Goal: Task Accomplishment & Management: Manage account settings

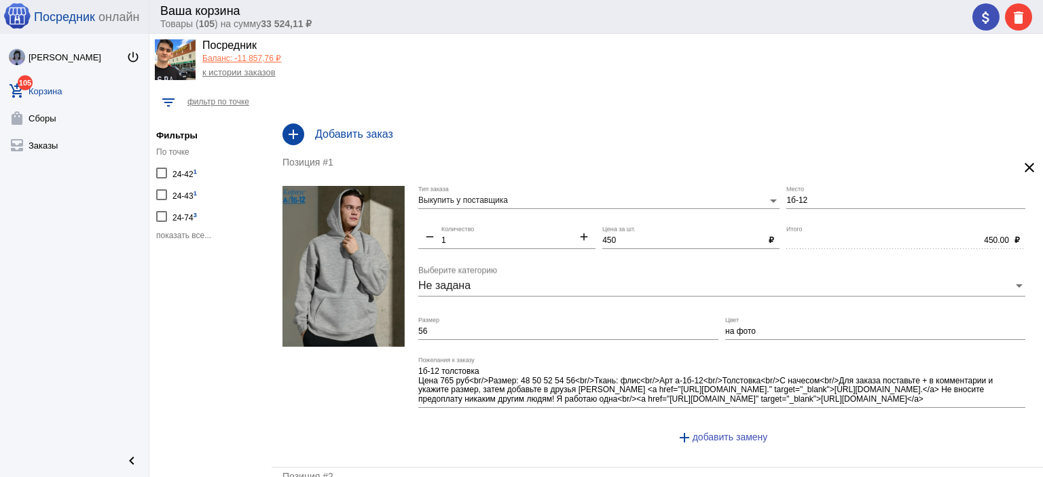
scroll to position [34, 0]
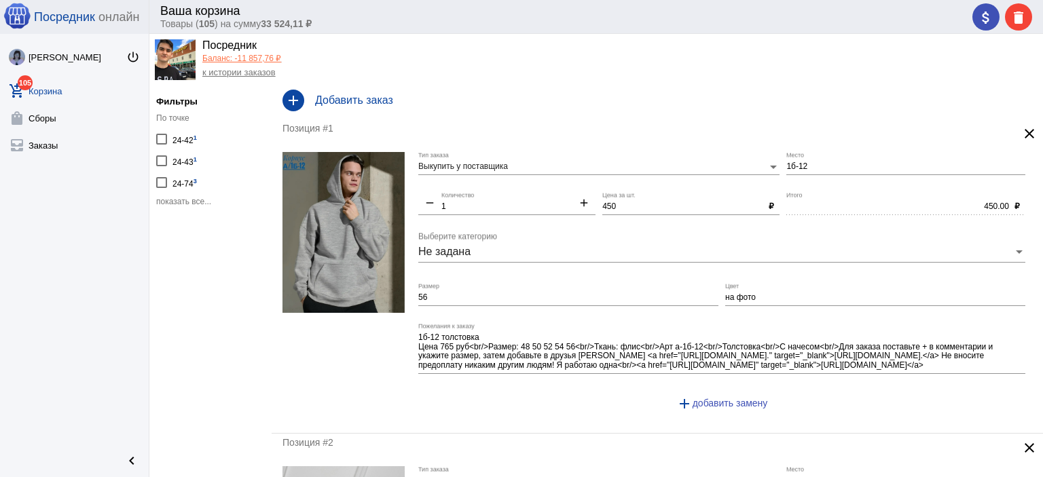
click at [176, 195] on div "По точке 24-42 1 24-43 1 24-74 3 показать все..." at bounding box center [210, 160] width 109 height 94
click at [176, 197] on span "показать все..." at bounding box center [183, 202] width 55 height 10
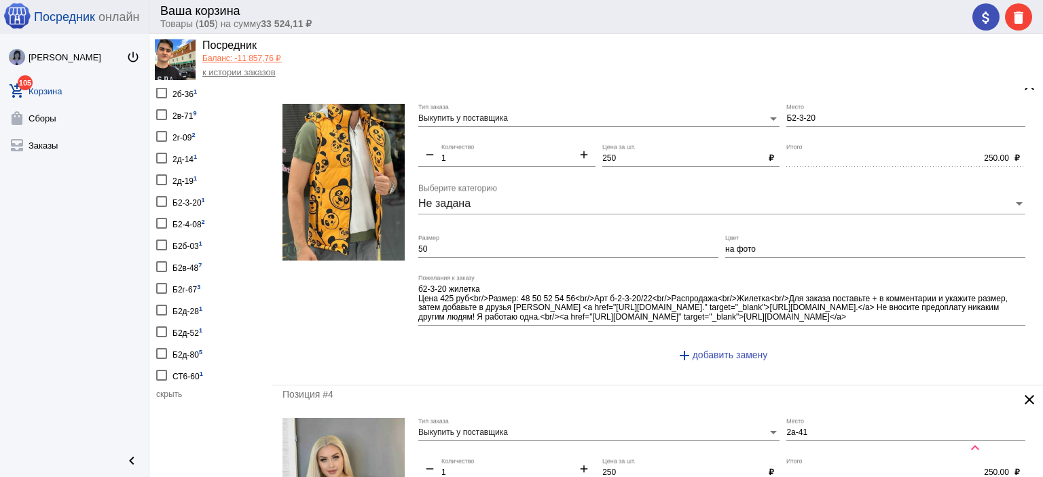
scroll to position [713, 0]
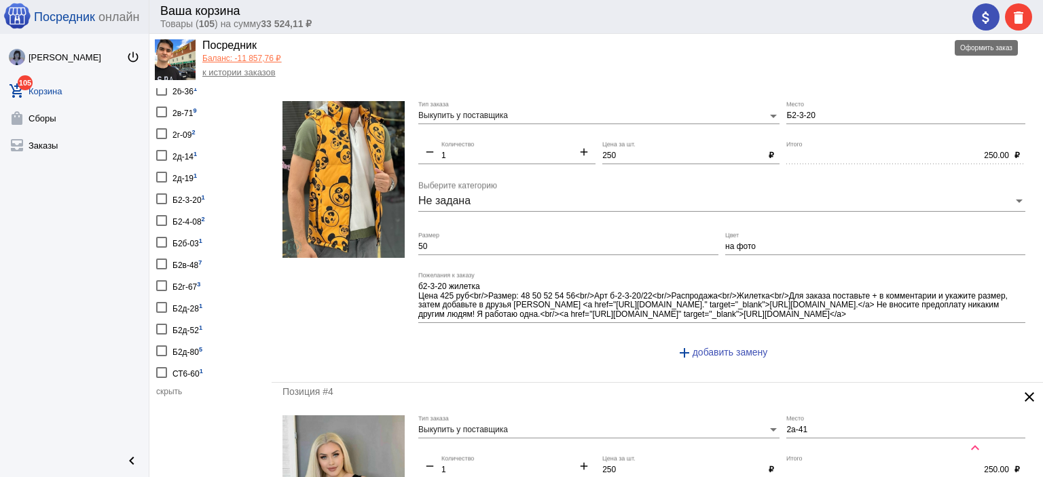
click at [981, 24] on mat-icon "attach_money" at bounding box center [986, 18] width 16 height 16
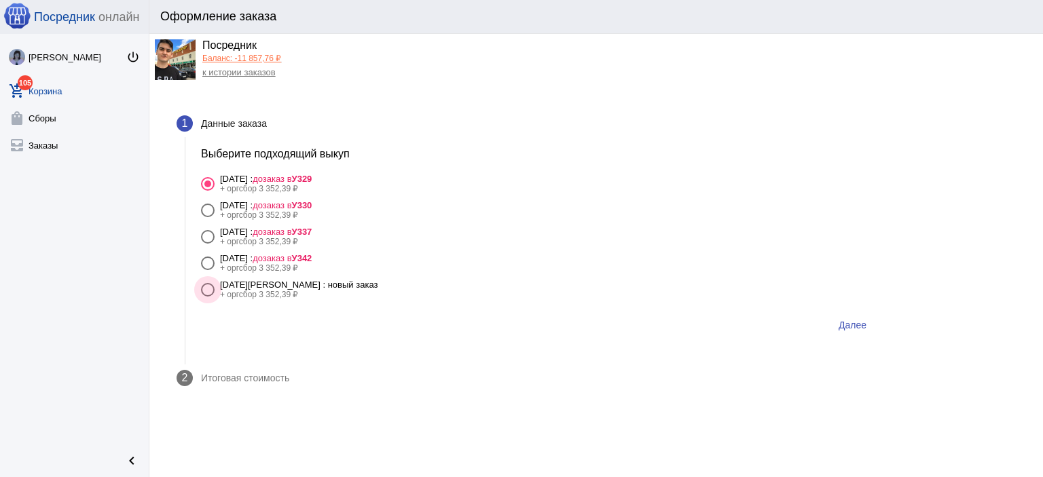
click at [272, 282] on div "[DATE][PERSON_NAME] : новый заказ" at bounding box center [298, 285] width 157 height 10
click at [208, 297] on input "[DATE] : новый заказ + оргсбор 3 352,39 ₽" at bounding box center [207, 297] width 1 height 1
radio input "true"
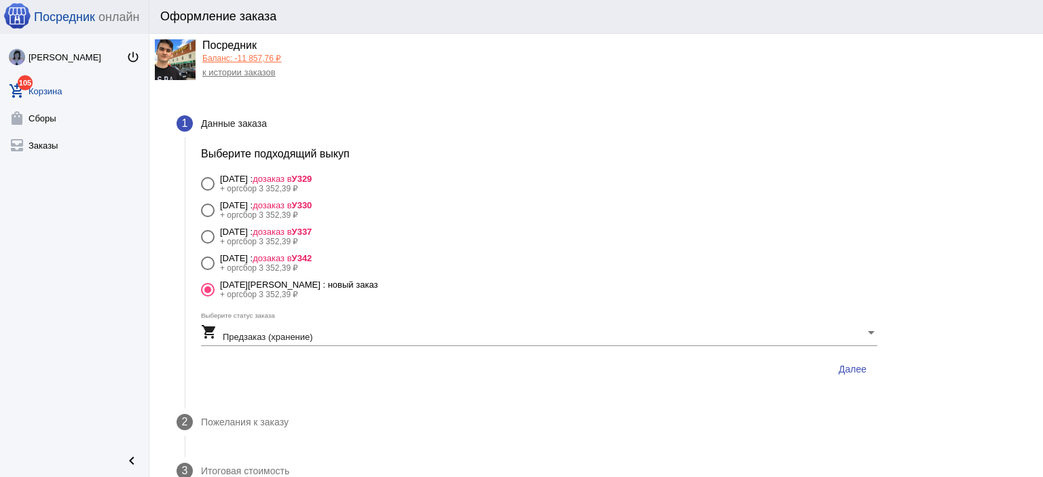
click at [860, 374] on button "Далее" at bounding box center [852, 369] width 50 height 24
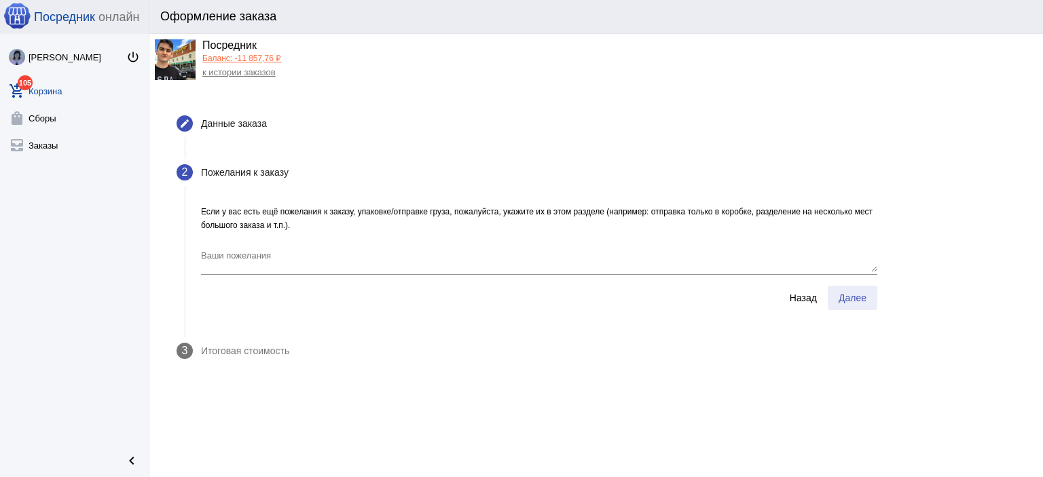
click at [859, 308] on button "Далее" at bounding box center [852, 298] width 50 height 24
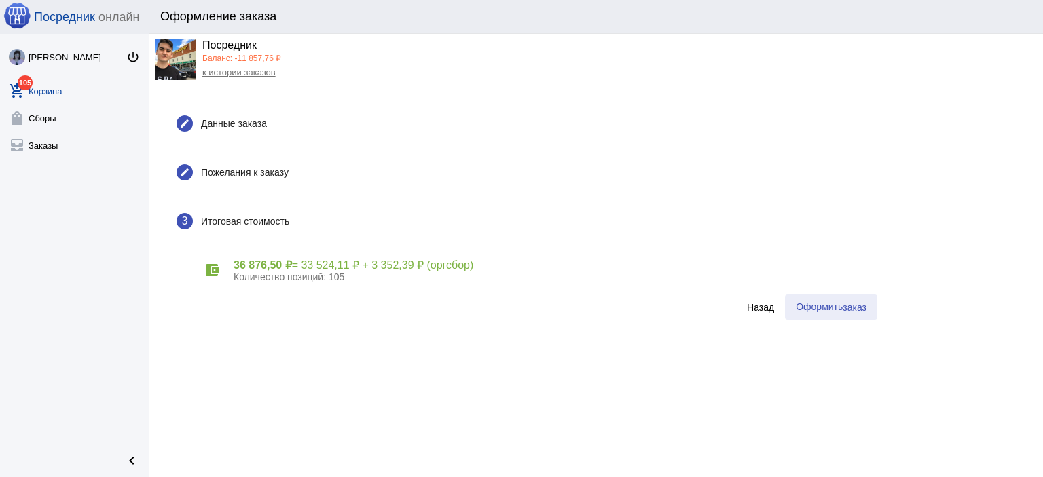
drag, startPoint x: 852, startPoint y: 312, endPoint x: 844, endPoint y: 318, distance: 9.6
click at [851, 314] on button "Оформить заказ" at bounding box center [831, 307] width 92 height 25
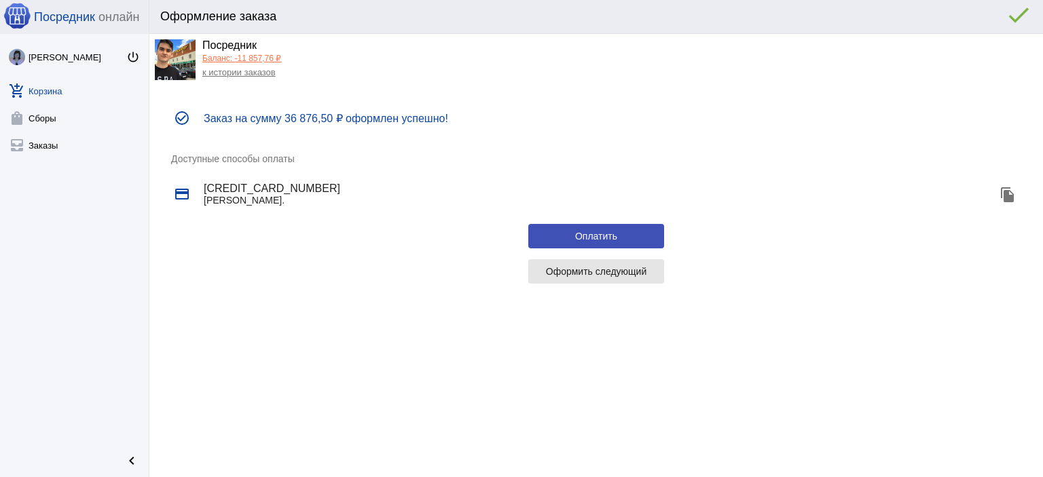
click at [576, 280] on button "Оформить следующий" at bounding box center [596, 271] width 136 height 24
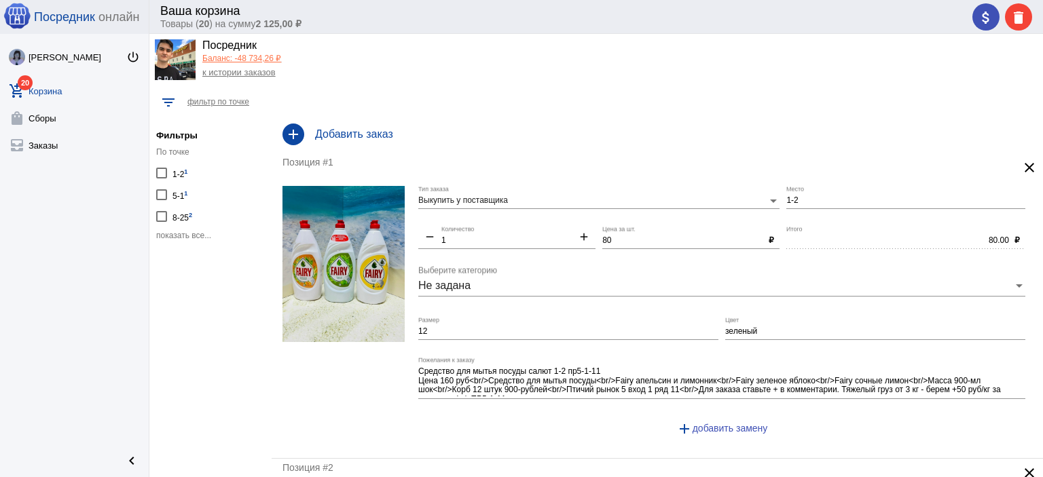
click at [174, 233] on span "показать все..." at bounding box center [183, 236] width 55 height 10
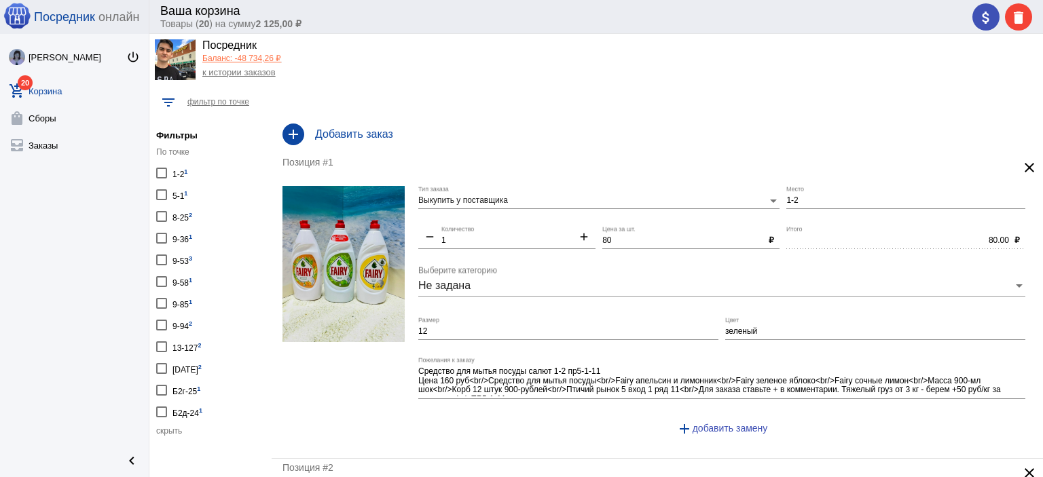
click at [196, 202] on mat-checkbox "5-1 1" at bounding box center [210, 194] width 109 height 18
checkbox input "true"
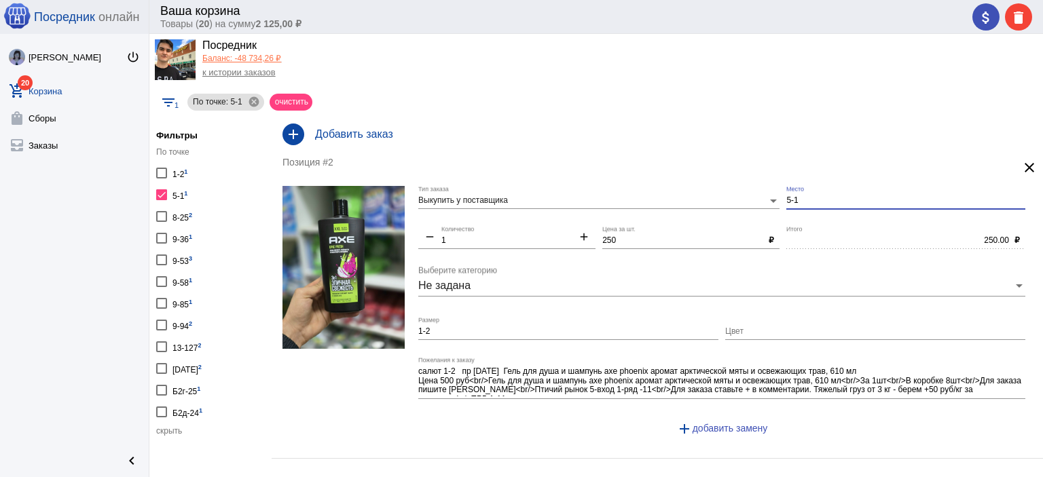
drag, startPoint x: 811, startPoint y: 200, endPoint x: 717, endPoint y: 201, distance: 93.7
click at [717, 201] on div "Выкупить у поставщика Тип заказа 5-1 Место remove 1 Количество add 250 Цена за …" at bounding box center [725, 316] width 614 height 261
type input "1-2"
click at [46, 89] on link "add_shopping_cart 20 Корзина" at bounding box center [74, 88] width 149 height 27
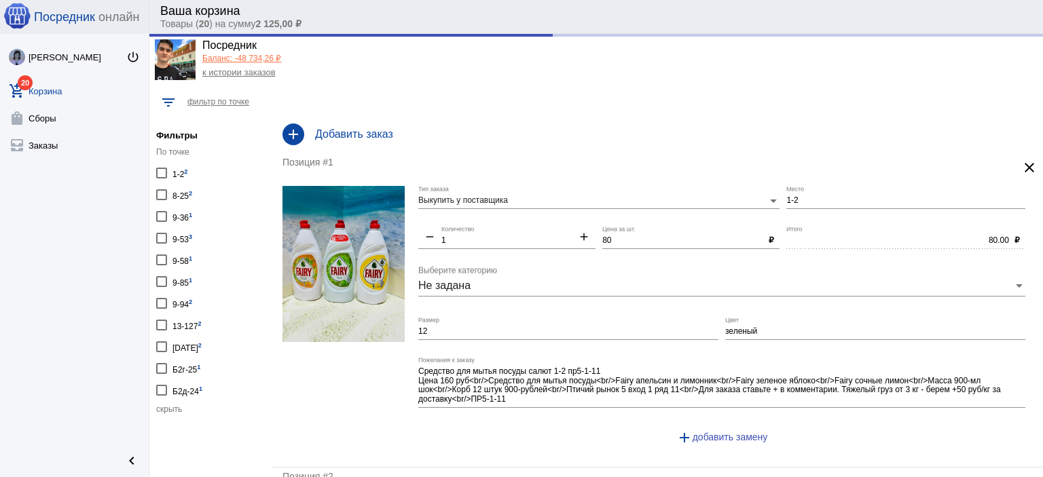
click at [251, 75] on link "к истории заказов" at bounding box center [238, 72] width 73 height 10
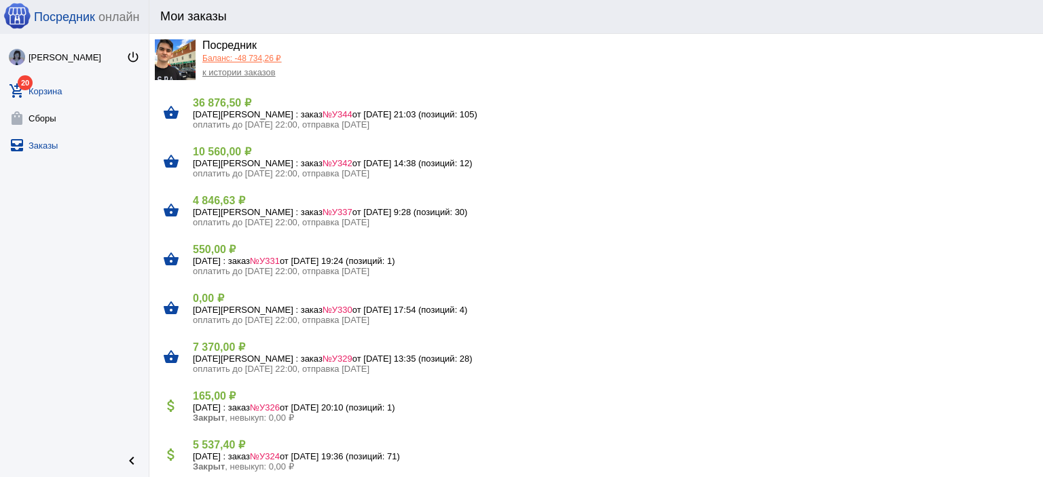
click at [71, 86] on link "add_shopping_cart 20 Корзина" at bounding box center [74, 88] width 149 height 27
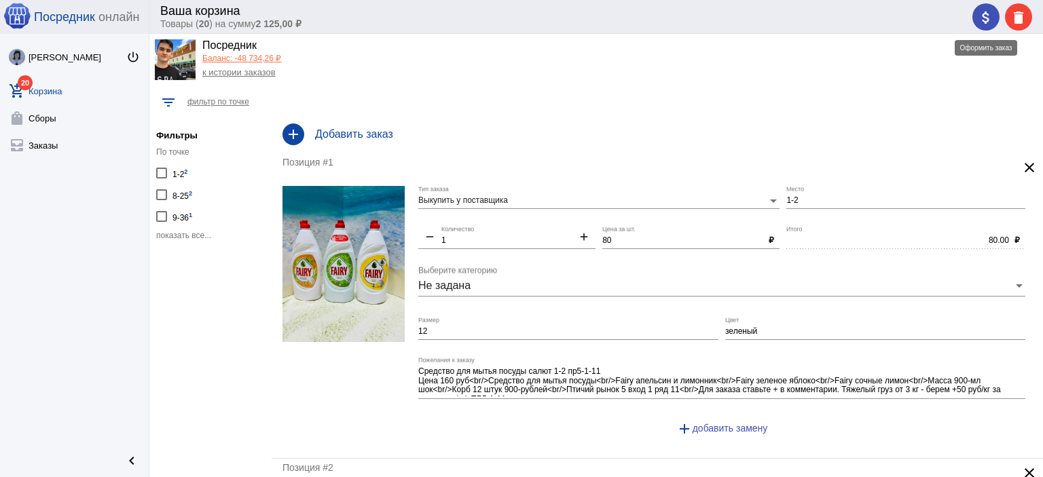
click at [990, 10] on mat-icon "attach_money" at bounding box center [986, 18] width 16 height 16
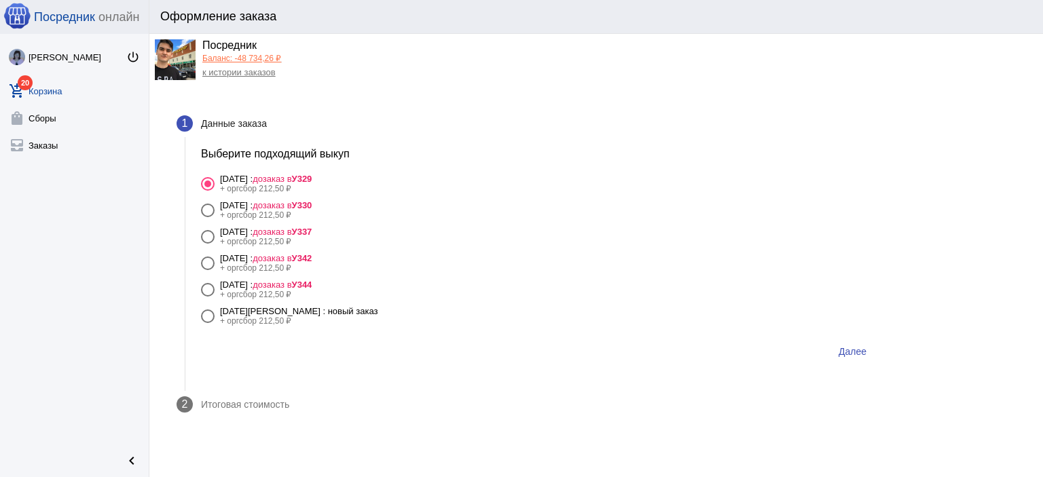
click at [310, 282] on span "дозаказ в У344" at bounding box center [282, 285] width 59 height 10
click at [208, 297] on input "9 октября Четверг : дозаказ в У344 + оргсбор 212,50 ₽" at bounding box center [207, 297] width 1 height 1
radio input "true"
click at [862, 355] on span "Далее" at bounding box center [852, 351] width 28 height 11
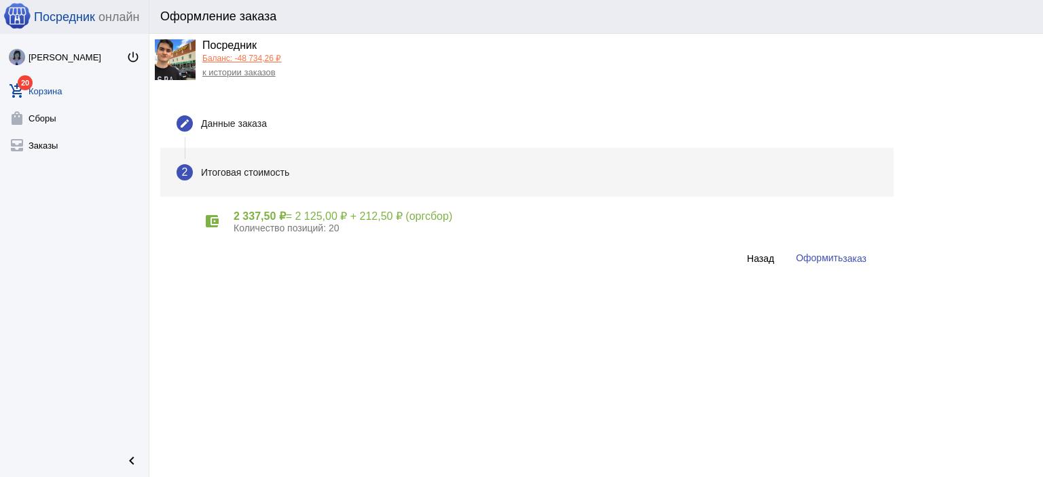
click at [850, 259] on span "заказ" at bounding box center [854, 258] width 24 height 11
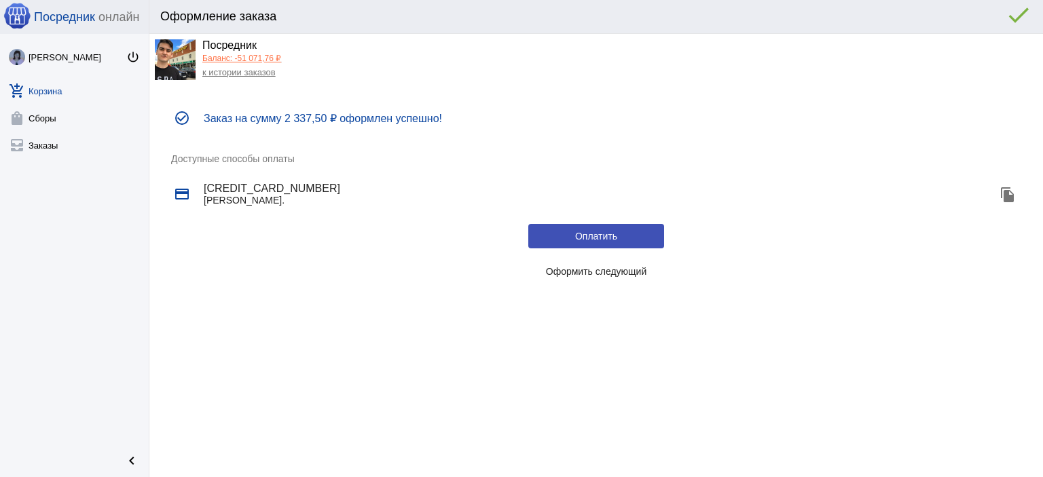
click at [617, 269] on span "Оформить следующий" at bounding box center [596, 271] width 101 height 11
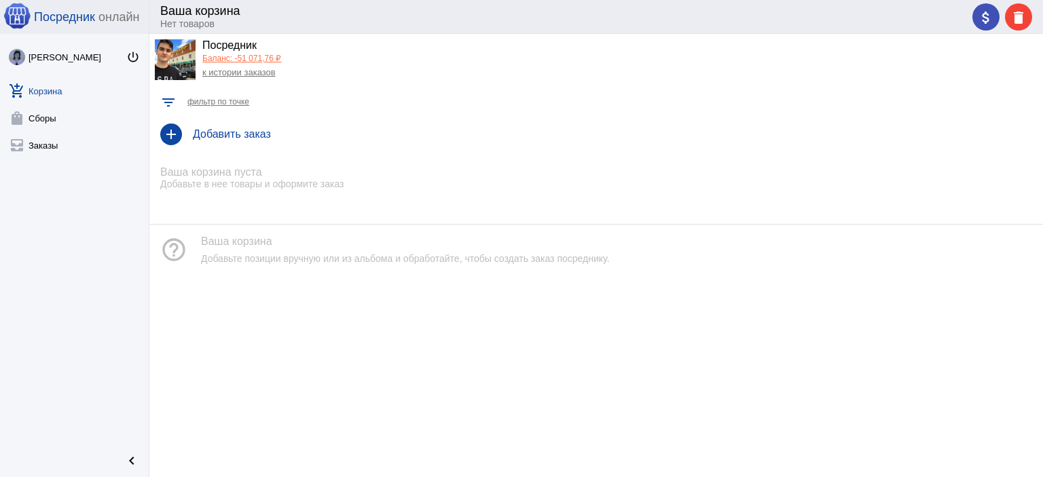
click at [258, 57] on link "Баланс: -51 071,76 ₽" at bounding box center [241, 59] width 79 height 10
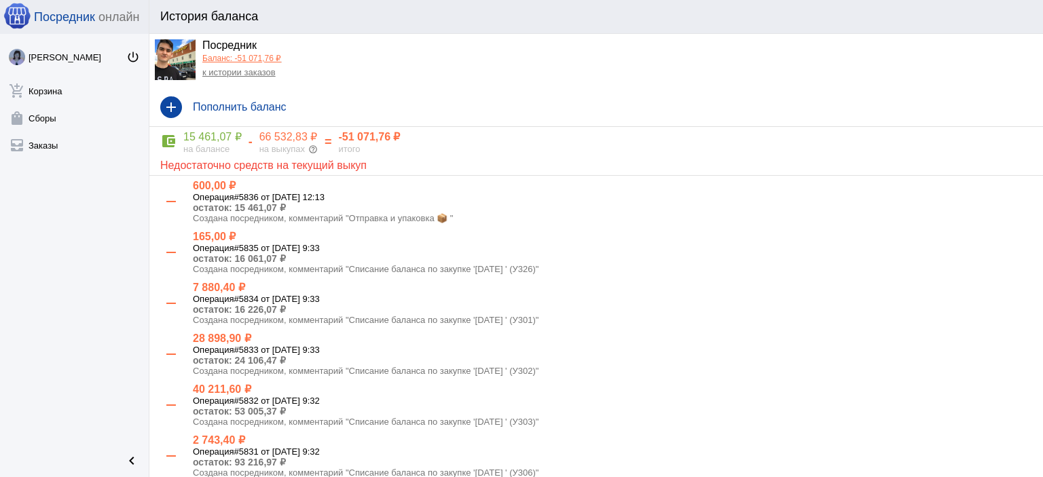
click at [253, 67] on link "к истории заказов" at bounding box center [238, 72] width 73 height 10
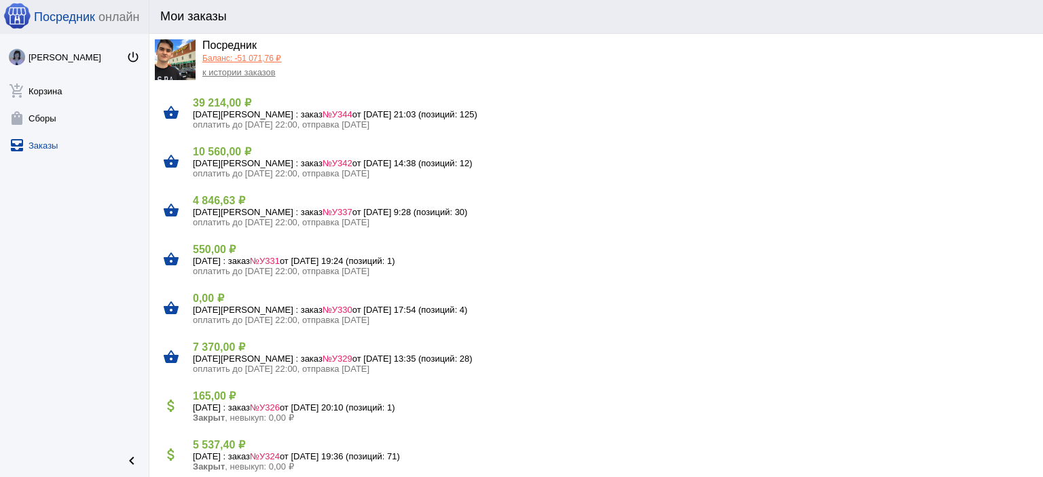
click at [254, 57] on link "Баланс: -51 071,76 ₽" at bounding box center [241, 59] width 79 height 10
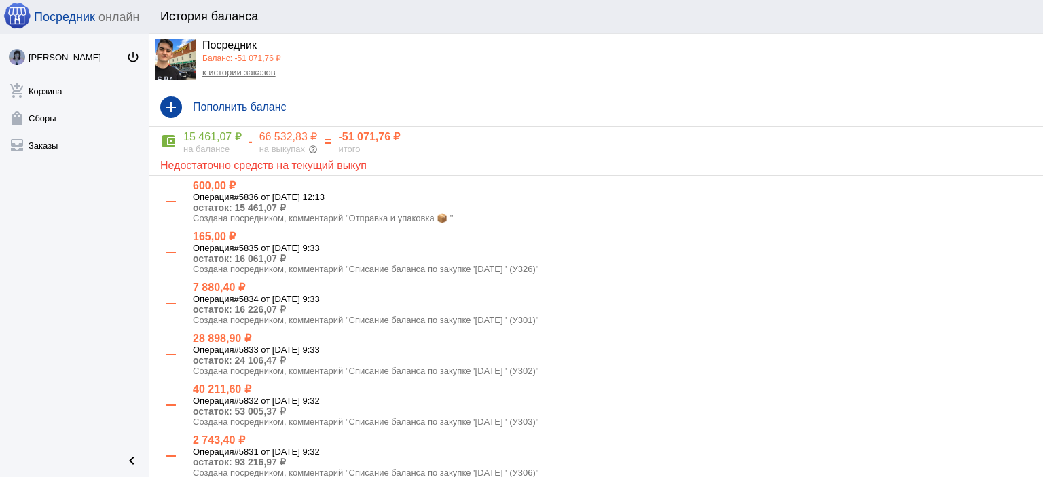
click at [230, 73] on link "к истории заказов" at bounding box center [238, 72] width 73 height 10
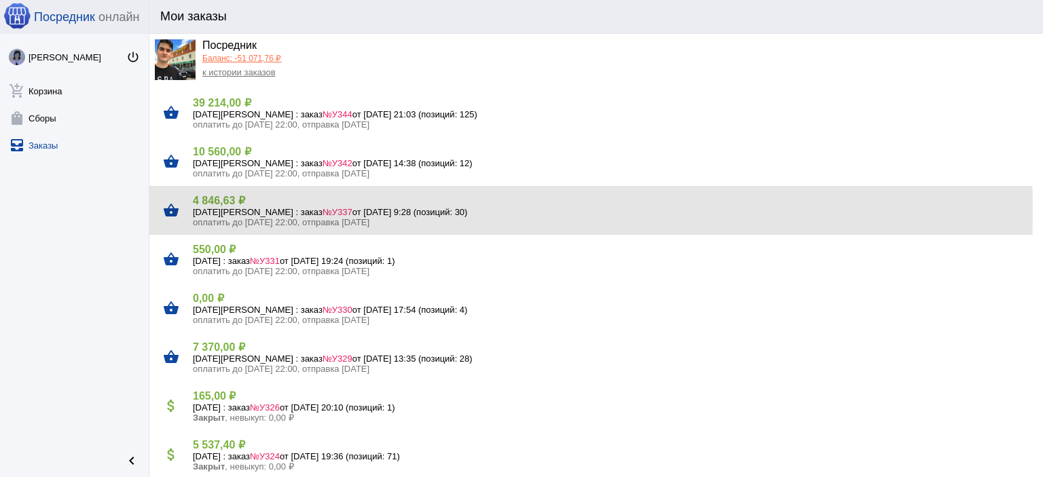
click at [259, 212] on h5 "9 октября Четверг : заказ №У337 от 08.10.2025, 9:28 (позиций: 30)" at bounding box center [612, 212] width 839 height 10
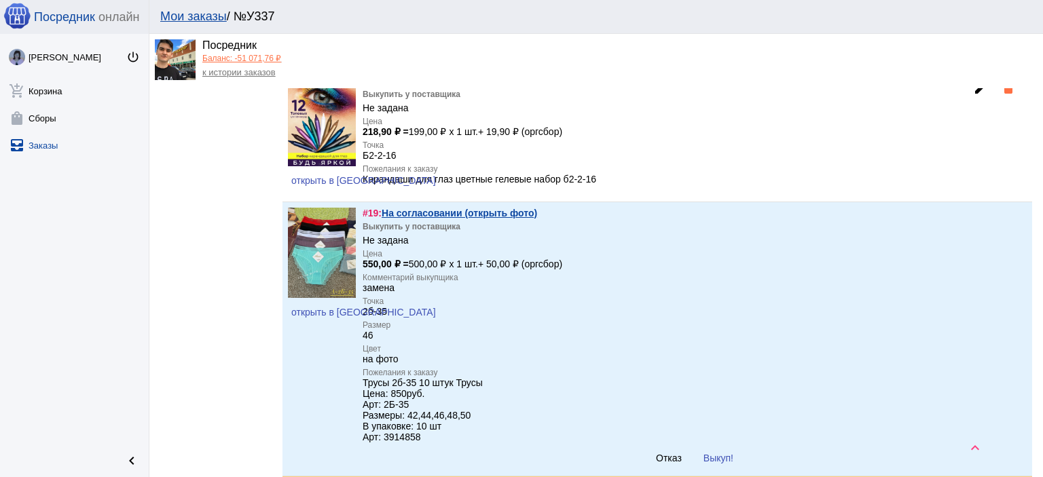
scroll to position [2308, 0]
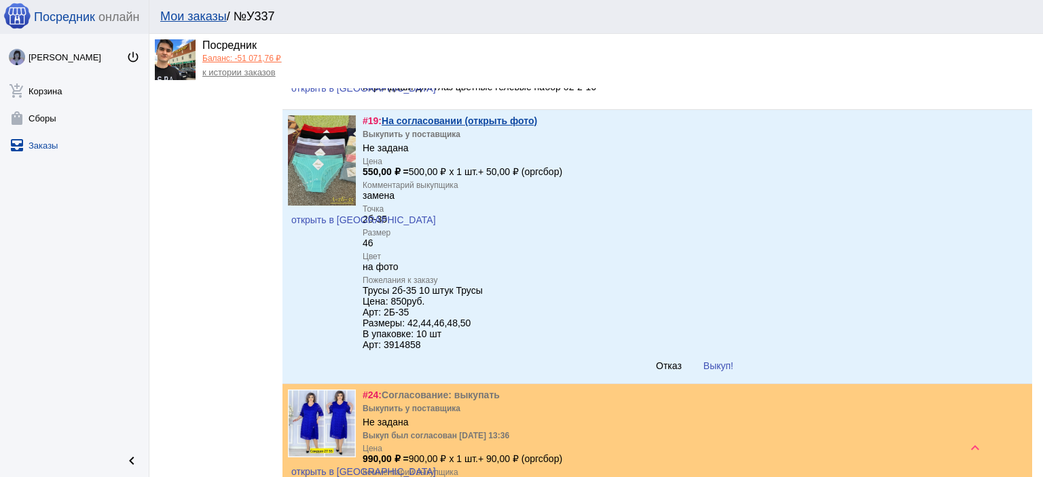
click at [496, 166] on div "#19: На согласовании (открыть фото) Выкупить у поставщика Не задана Цена 550,00…" at bounding box center [694, 246] width 664 height 263
click at [498, 126] on link "На согласовании (открыть фото)" at bounding box center [458, 120] width 155 height 11
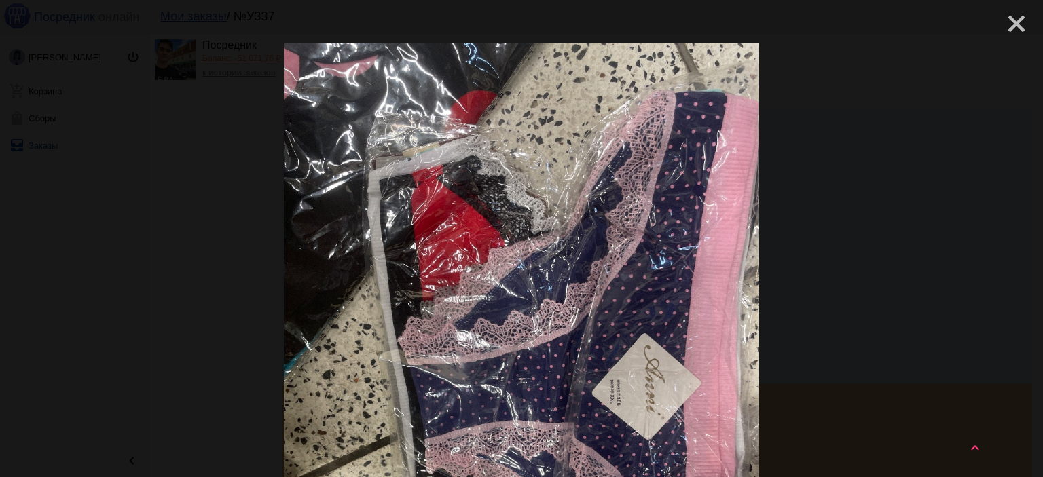
click at [1007, 26] on mat-icon "close" at bounding box center [1011, 18] width 16 height 16
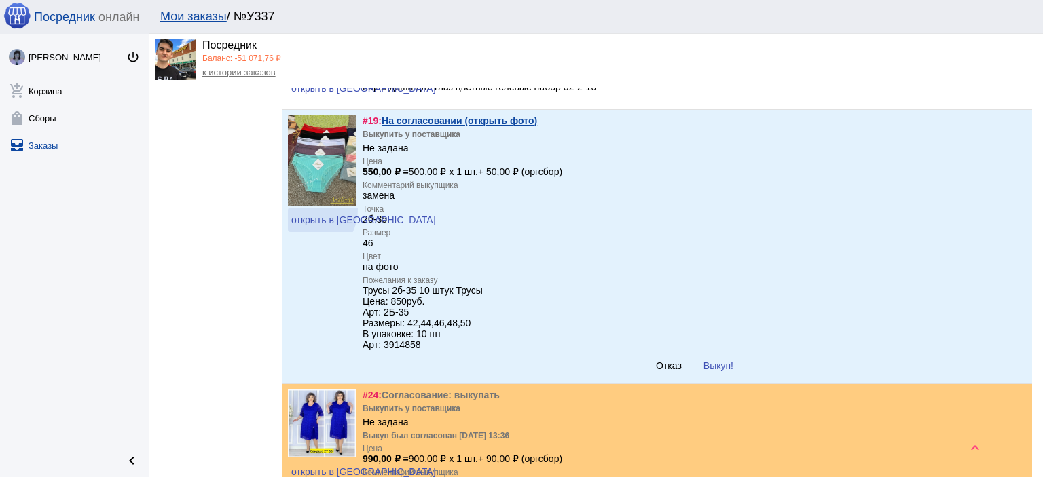
click at [303, 232] on link "открыть в VK" at bounding box center [363, 220] width 151 height 24
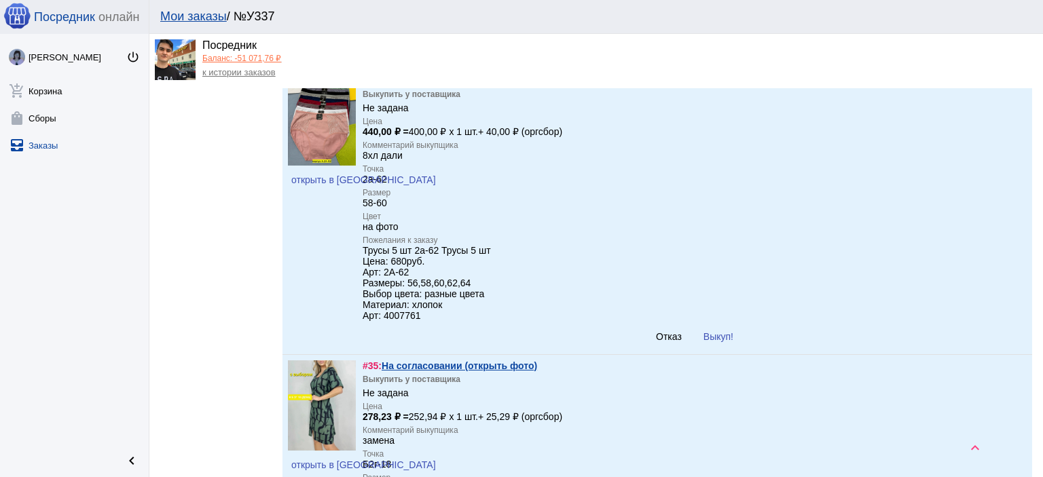
scroll to position [2919, 0]
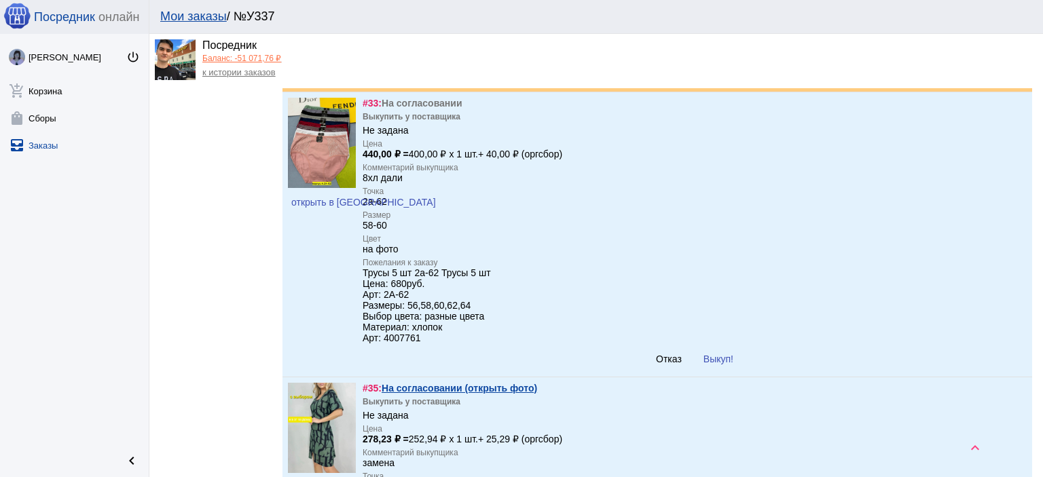
click at [709, 365] on span "Выкуп!" at bounding box center [718, 359] width 30 height 11
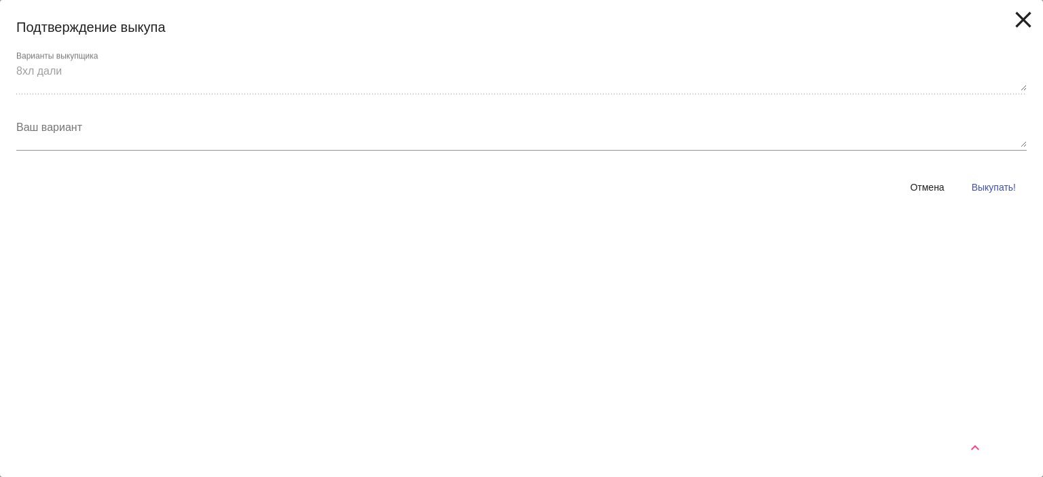
click at [1003, 172] on div "Отмена Выкупать!" at bounding box center [521, 187] width 1010 height 46
click at [991, 192] on button "Выкупать!" at bounding box center [994, 187] width 66 height 24
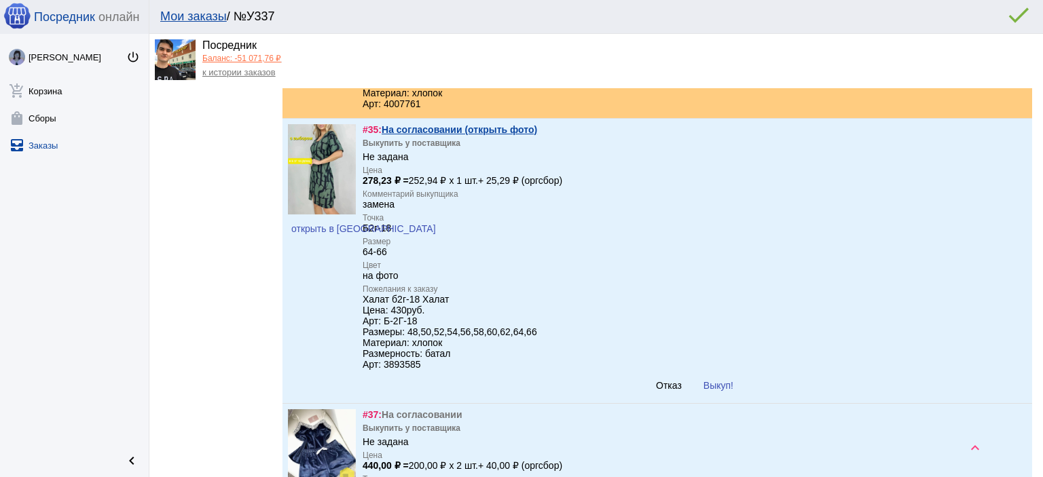
scroll to position [3190, 0]
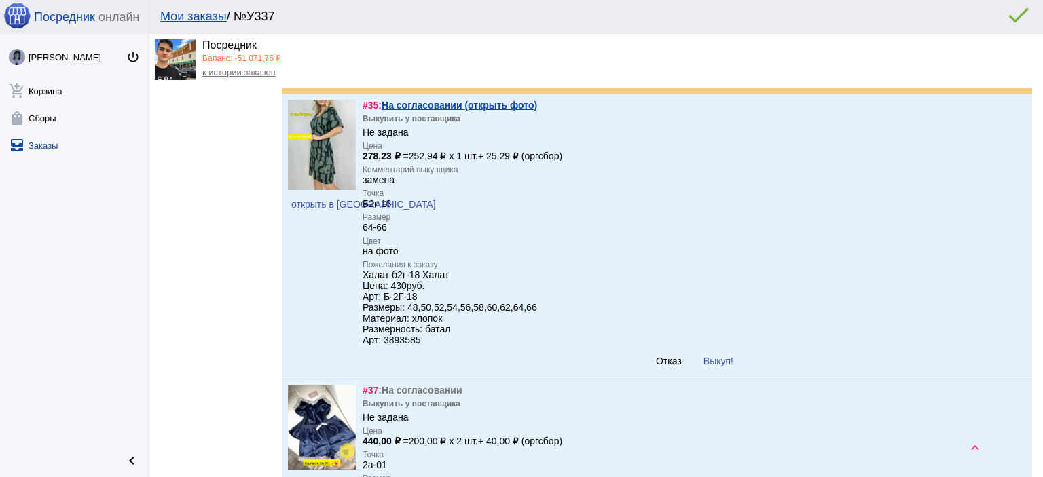
click at [515, 111] on link "На согласовании (открыть фото)" at bounding box center [458, 105] width 155 height 11
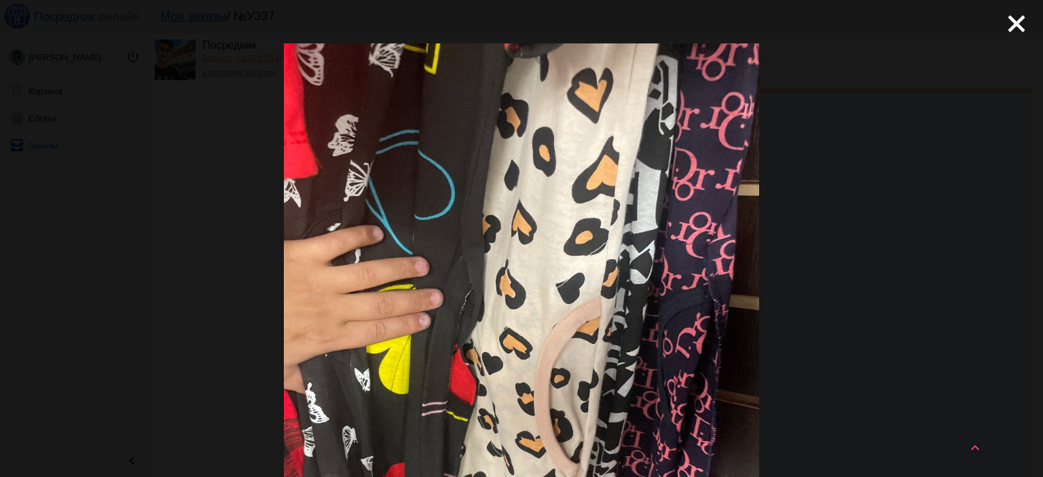
click at [1006, 37] on div "close get_app скачать" at bounding box center [521, 443] width 1043 height 886
click at [1003, 18] on mat-icon "close" at bounding box center [1011, 18] width 16 height 16
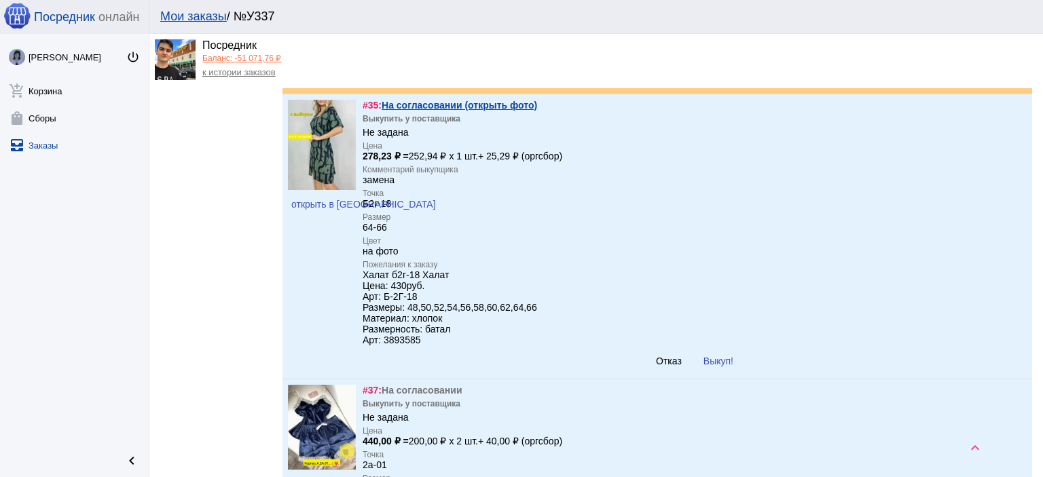
click at [301, 210] on span "открыть в VK" at bounding box center [363, 204] width 145 height 11
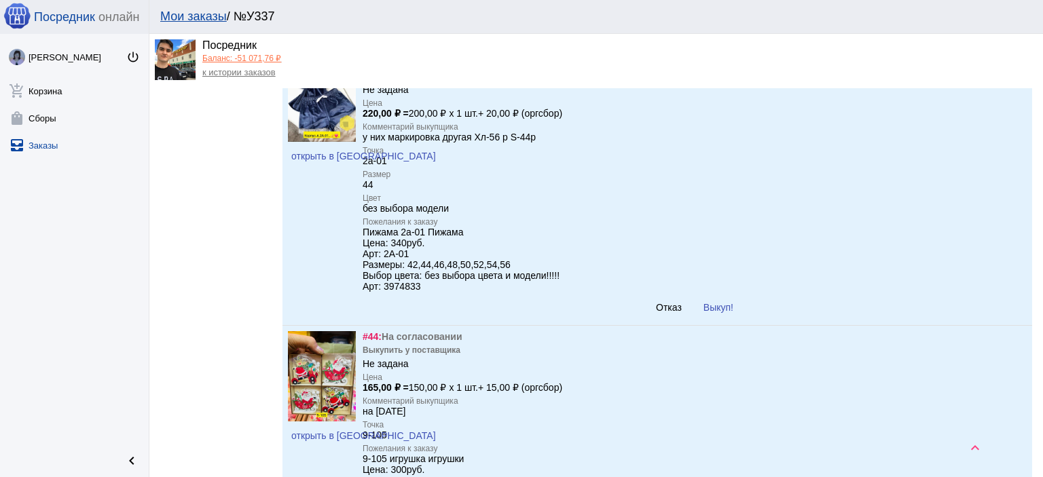
scroll to position [4073, 0]
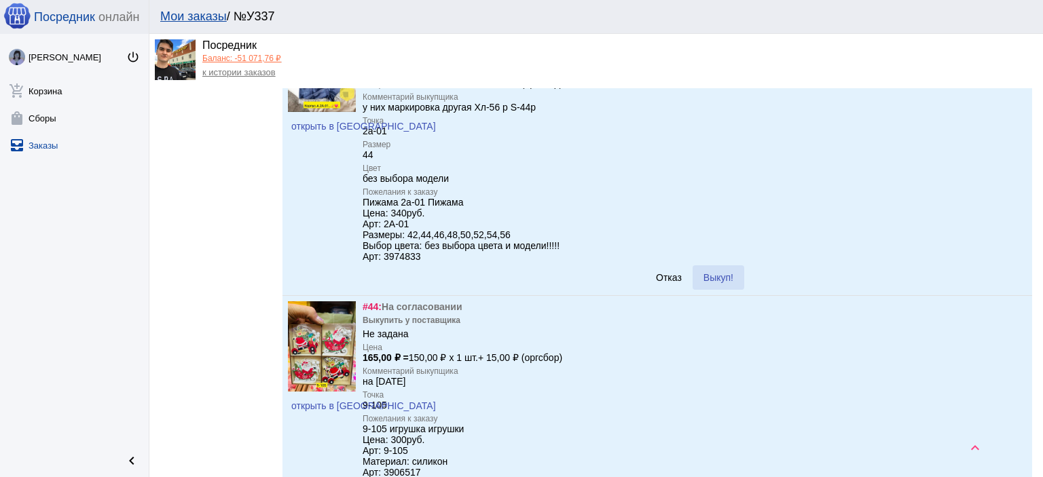
click at [720, 283] on span "Выкуп!" at bounding box center [718, 277] width 30 height 11
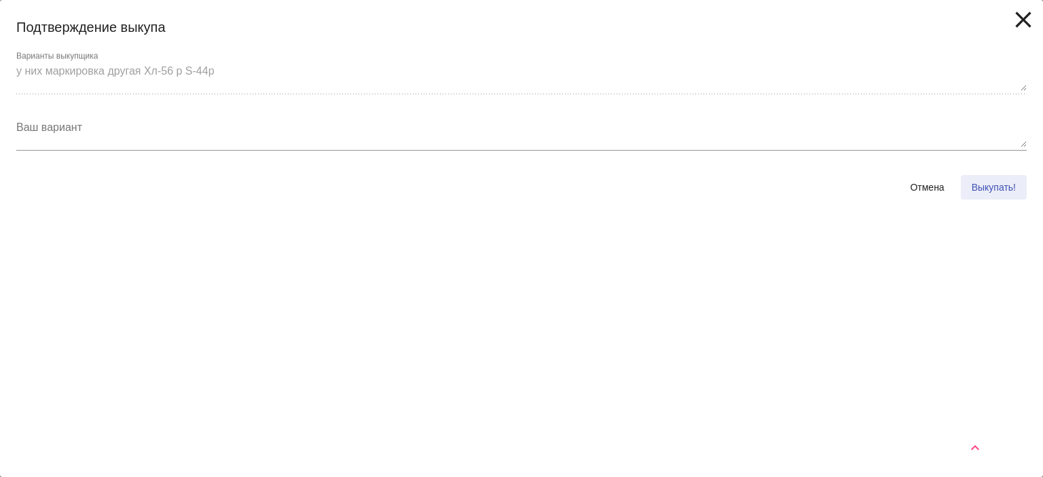
click at [980, 193] on button "Выкупать!" at bounding box center [994, 187] width 66 height 24
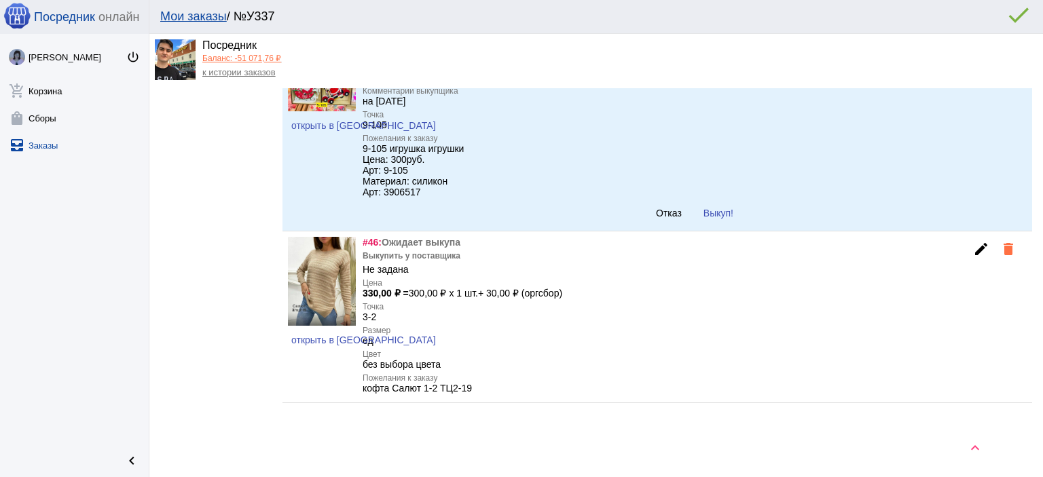
scroll to position [4344, 0]
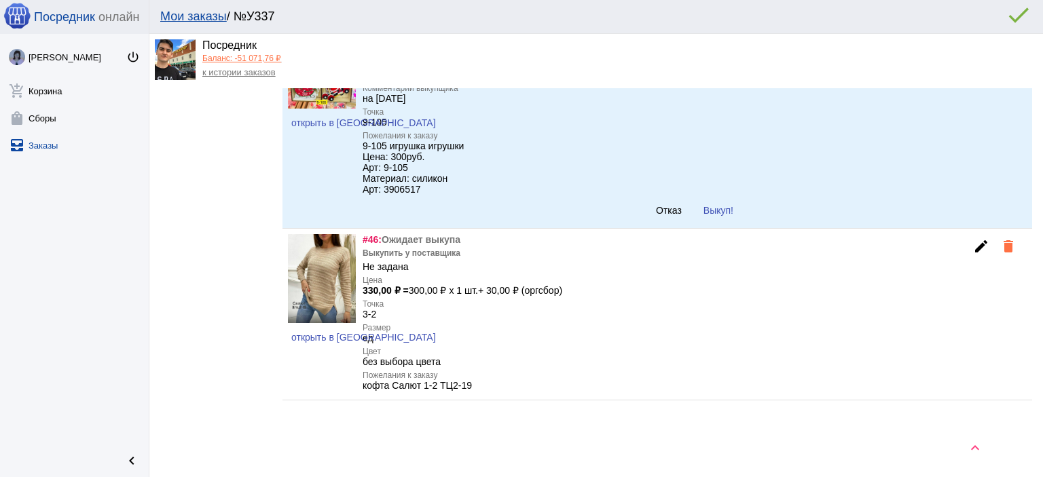
click at [726, 216] on span "Выкуп!" at bounding box center [718, 210] width 30 height 11
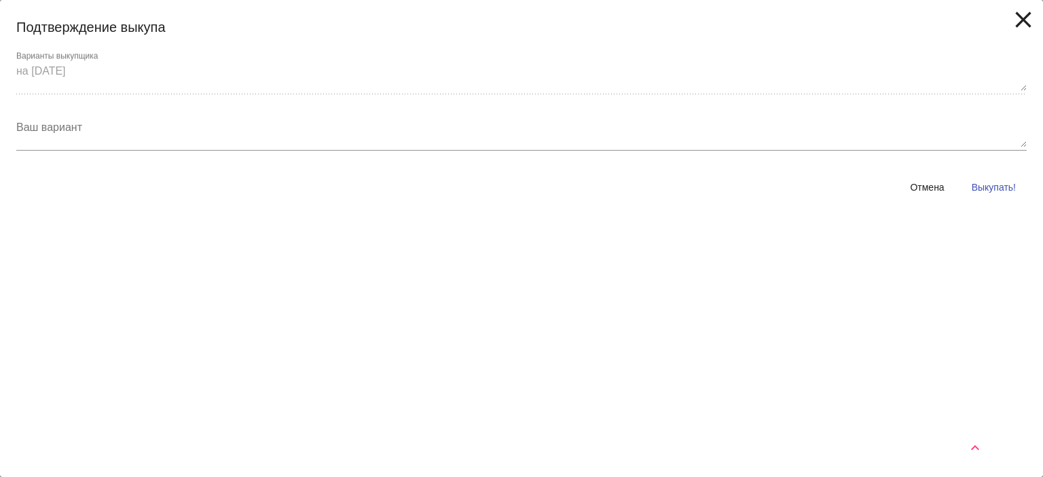
click at [977, 183] on span "Выкупать!" at bounding box center [993, 187] width 44 height 11
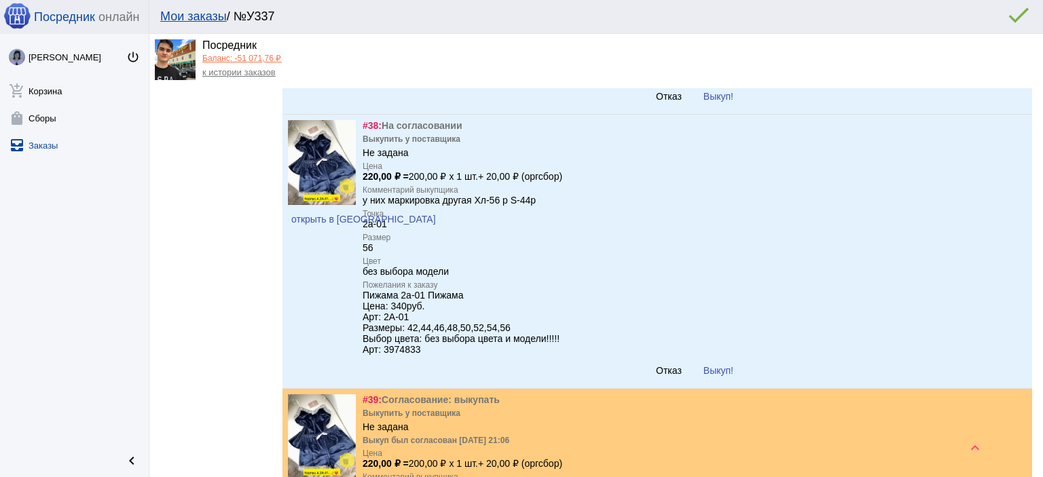
scroll to position [3707, 0]
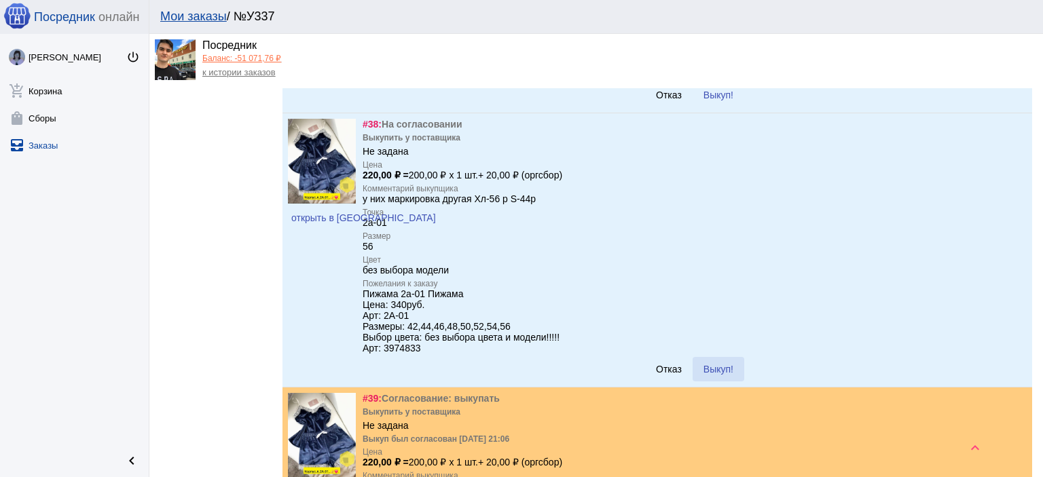
click at [711, 381] on button "Выкуп!" at bounding box center [718, 369] width 52 height 24
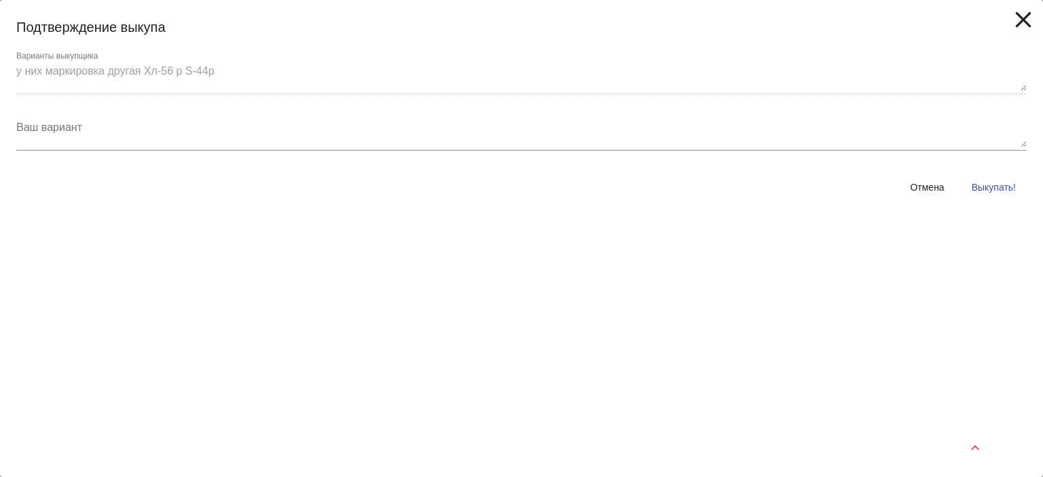
click at [918, 179] on button "Отмена" at bounding box center [927, 187] width 56 height 24
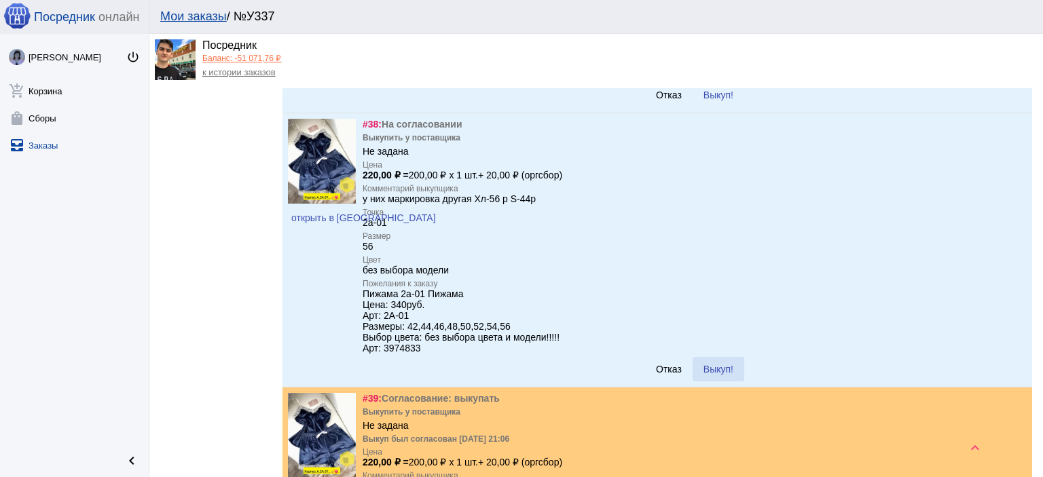
click at [707, 381] on button "Выкуп!" at bounding box center [718, 369] width 52 height 24
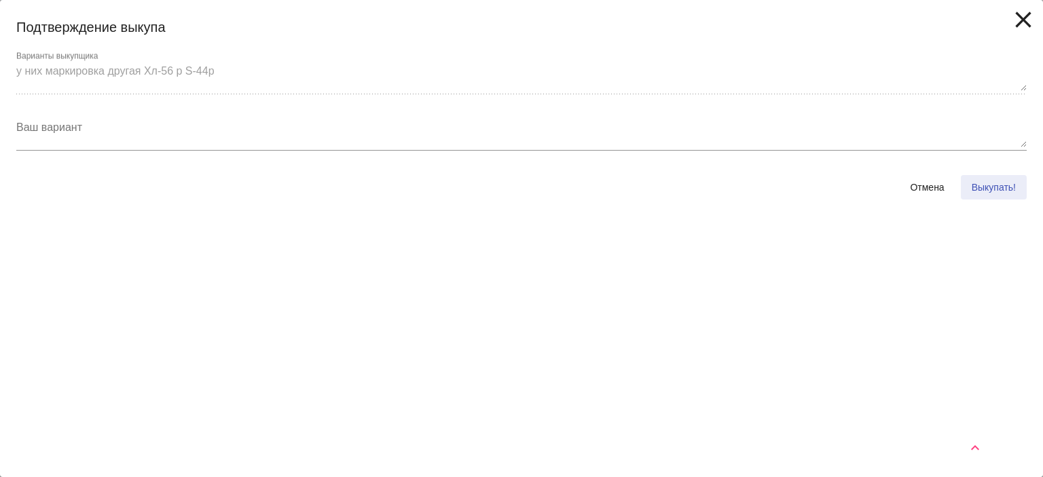
click at [986, 190] on span "Выкупать!" at bounding box center [993, 187] width 44 height 11
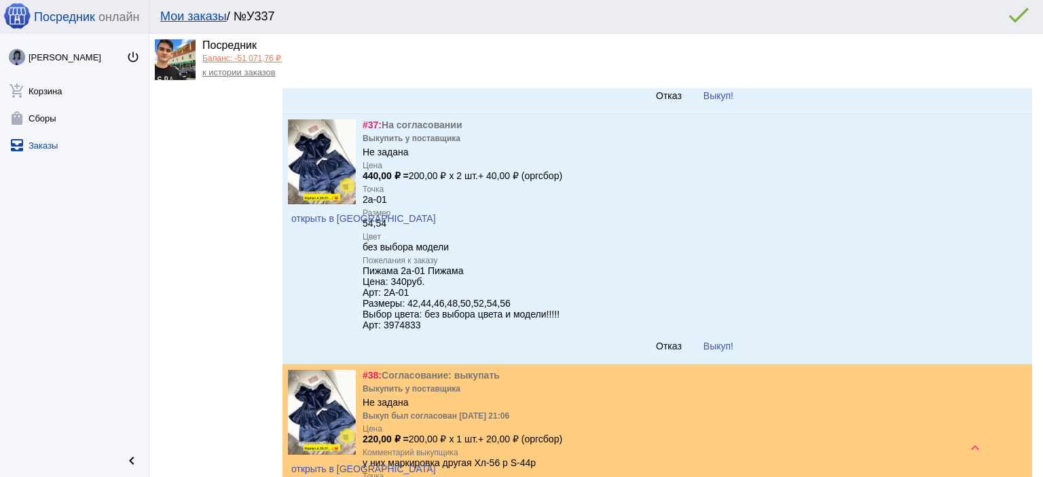
scroll to position [3436, 0]
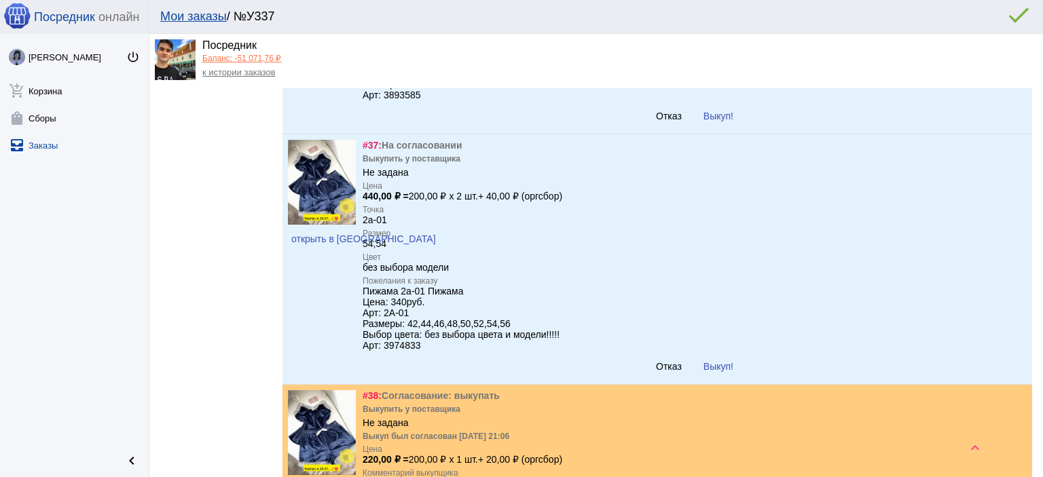
click at [712, 372] on span "Выкуп!" at bounding box center [718, 366] width 30 height 11
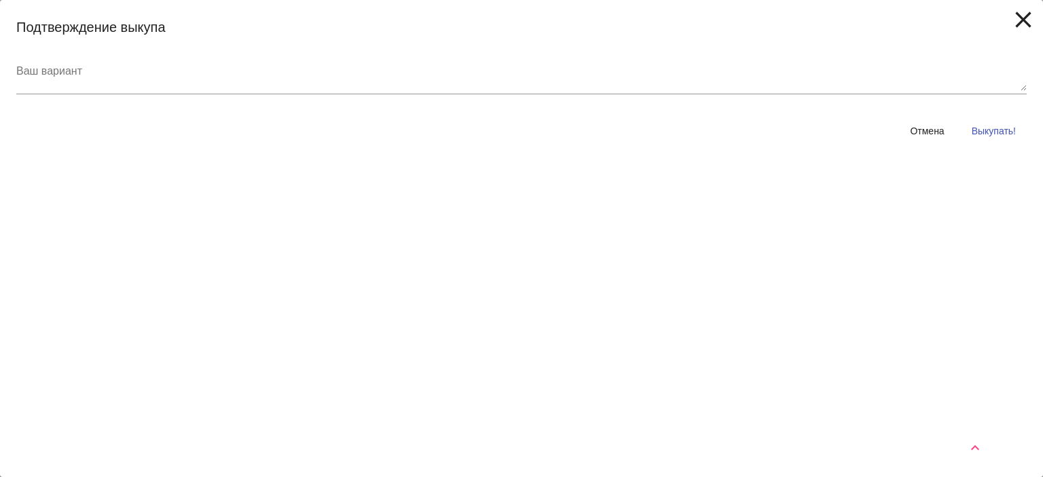
drag, startPoint x: 988, startPoint y: 128, endPoint x: 980, endPoint y: 142, distance: 16.8
click at [988, 129] on span "Выкупать!" at bounding box center [993, 131] width 44 height 11
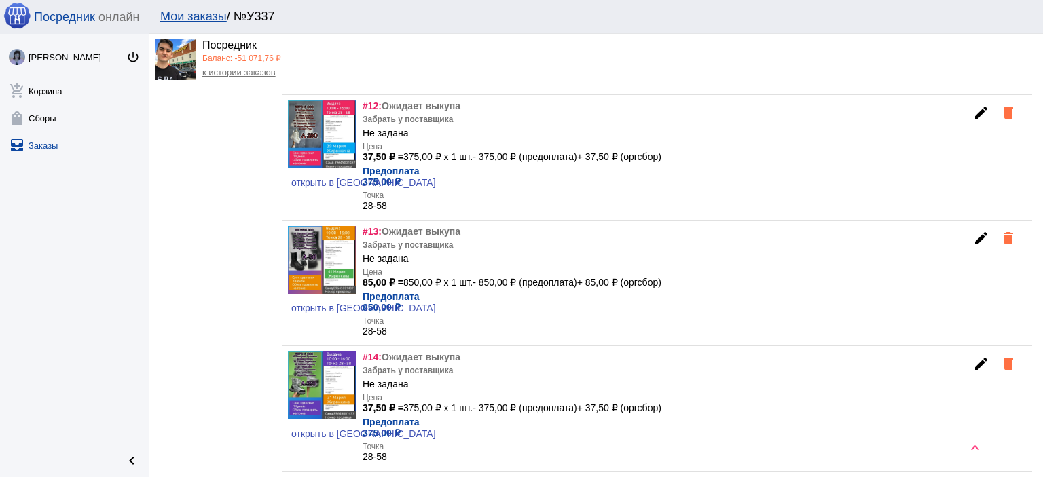
scroll to position [1671, 0]
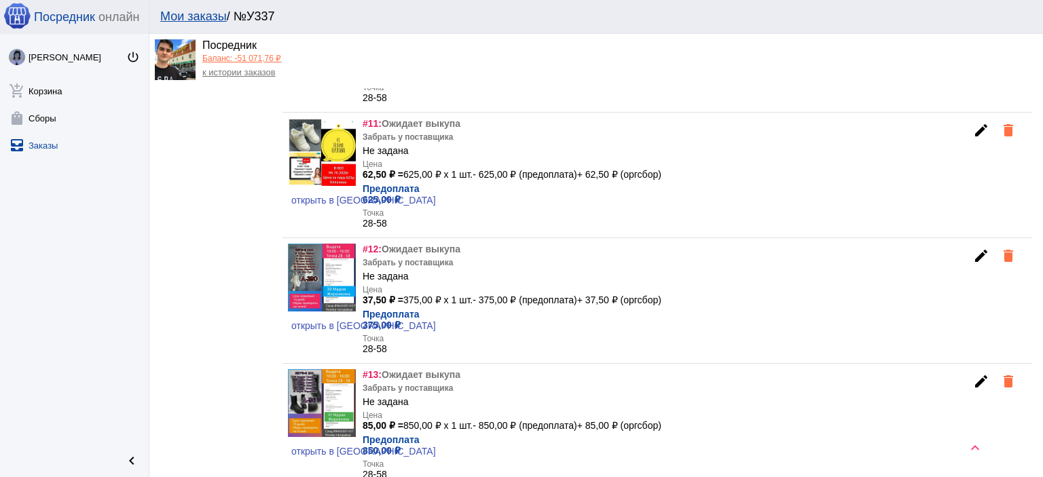
click at [243, 54] on link "Баланс: -51 071,76 ₽" at bounding box center [241, 59] width 79 height 10
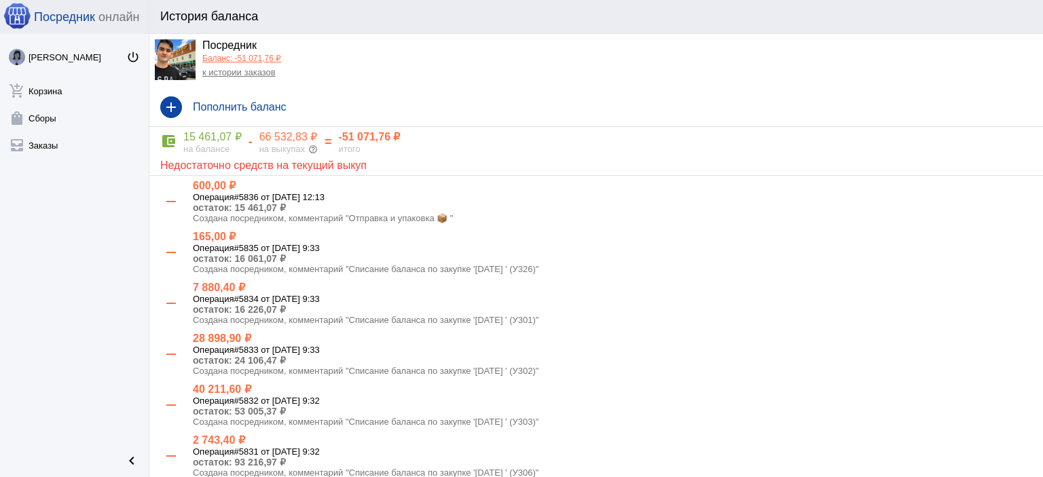
click at [246, 73] on link "к истории заказов" at bounding box center [238, 72] width 73 height 10
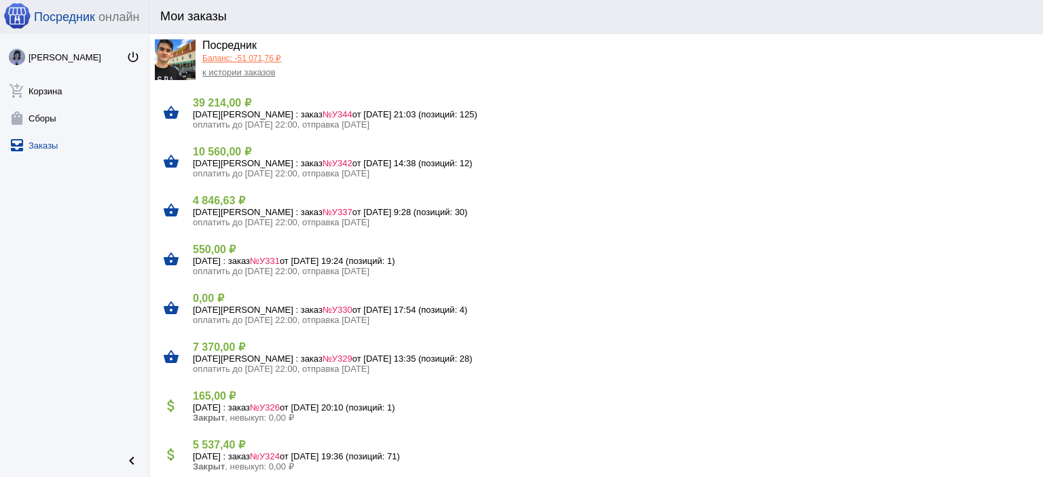
click at [246, 350] on h4 "7 370,00 ₽" at bounding box center [612, 347] width 839 height 13
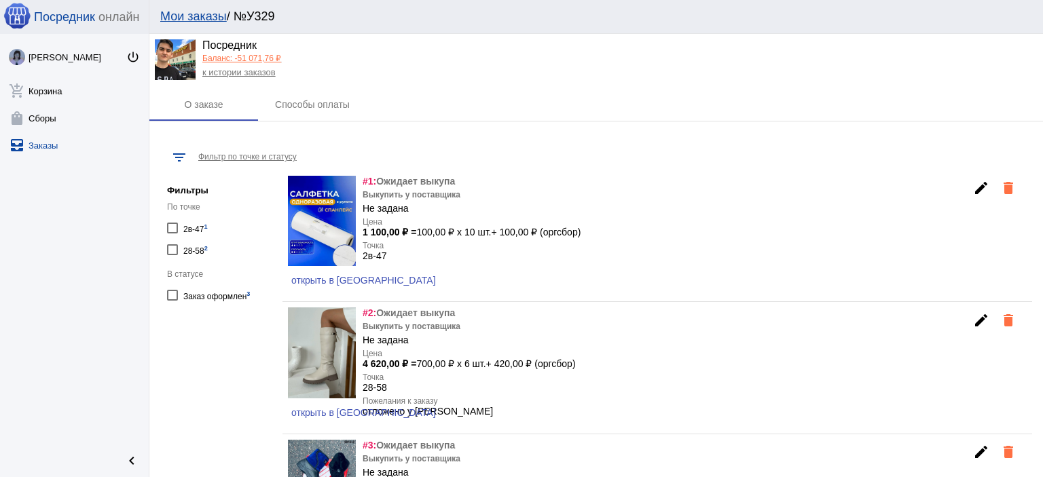
click at [236, 71] on link "к истории заказов" at bounding box center [238, 72] width 73 height 10
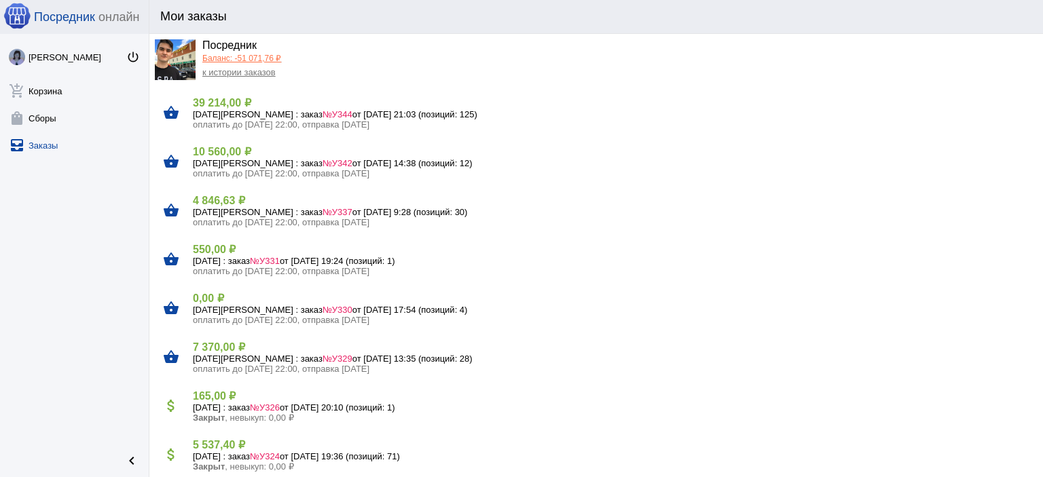
click at [231, 256] on h5 "7 октября Вторник : заказ №У331 от 07.10.2025, 19:24 (позиций: 1)" at bounding box center [612, 261] width 839 height 10
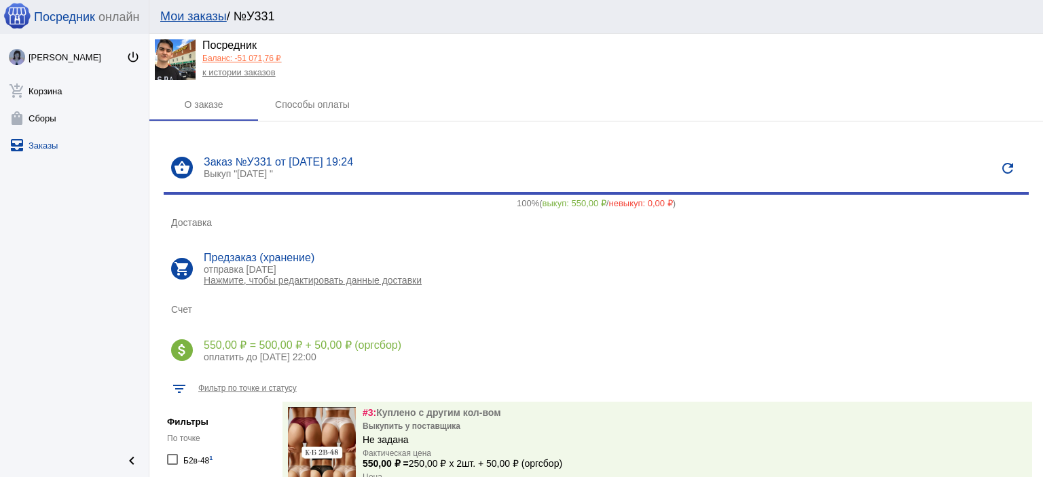
click at [239, 73] on link "к истории заказов" at bounding box center [238, 72] width 73 height 10
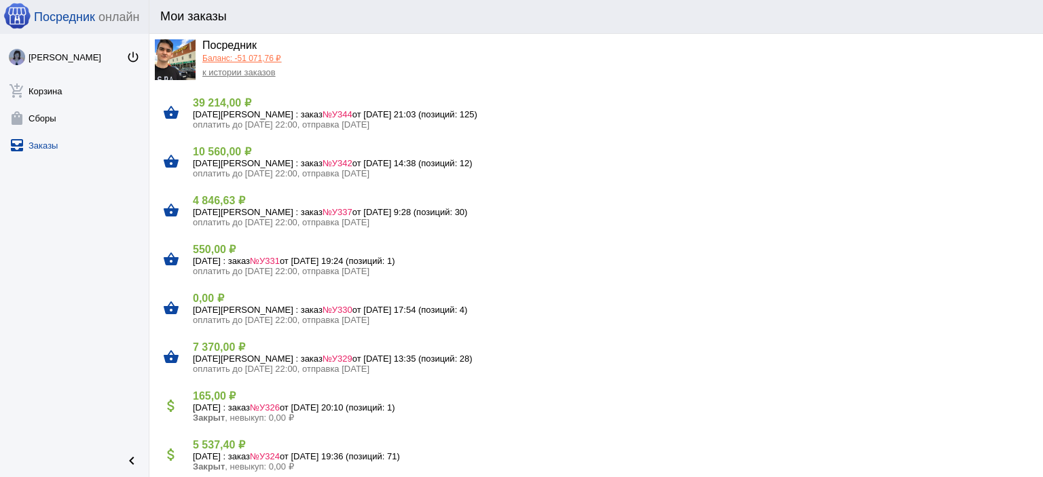
click at [228, 209] on h5 "9 октября Четверг : заказ №У337 от 08.10.2025, 9:28 (позиций: 30)" at bounding box center [612, 212] width 839 height 10
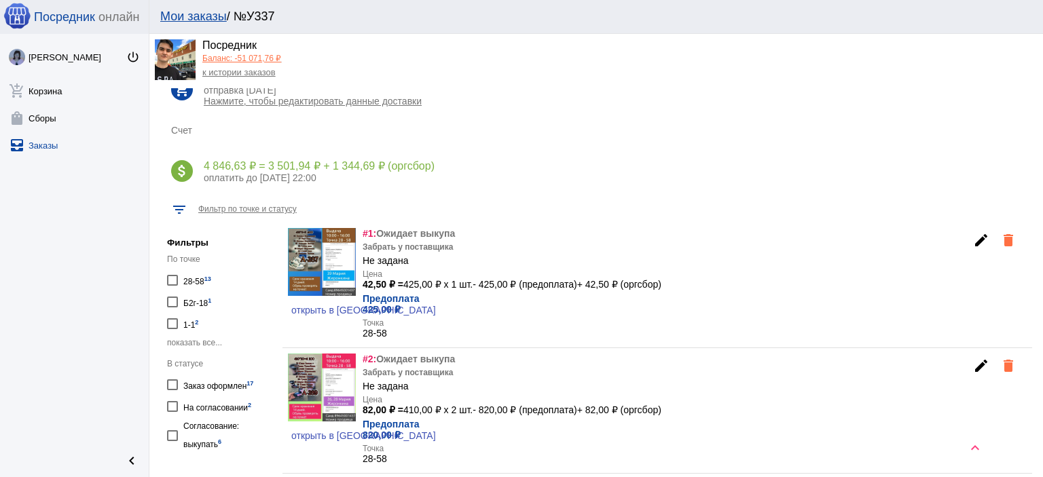
scroll to position [204, 0]
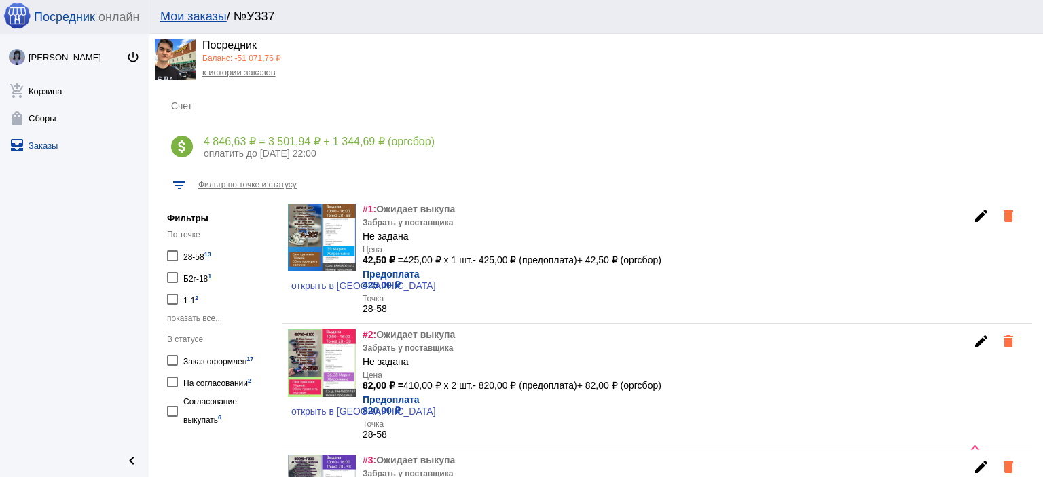
click at [206, 379] on div "На согласовании 2" at bounding box center [217, 382] width 68 height 18
checkbox input "true"
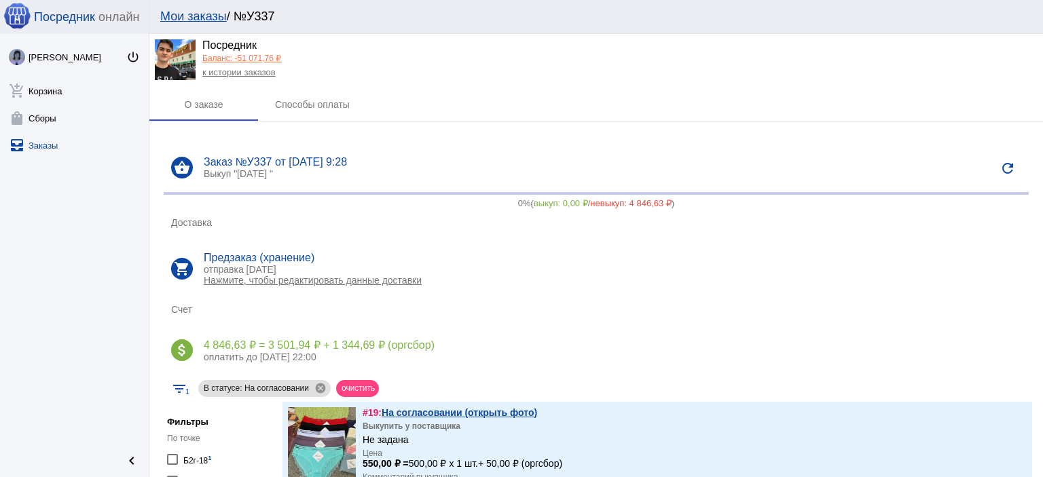
scroll to position [68, 0]
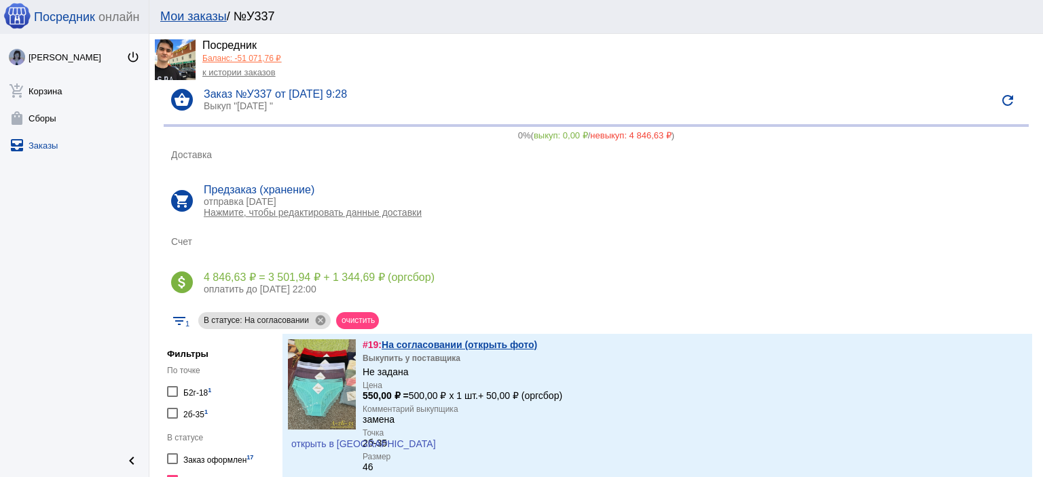
click at [502, 349] on link "На согласовании (открыть фото)" at bounding box center [458, 344] width 155 height 11
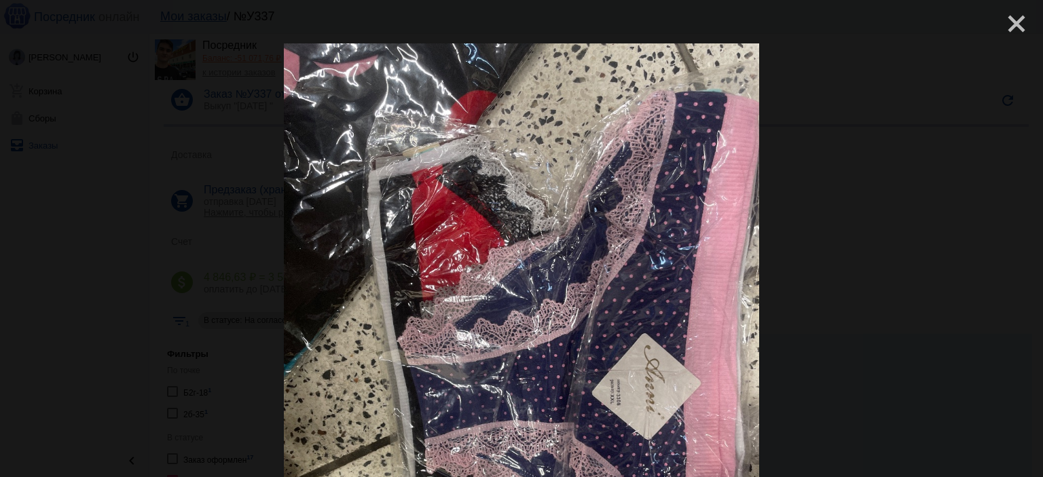
click at [1008, 26] on mat-icon "close" at bounding box center [1011, 18] width 16 height 16
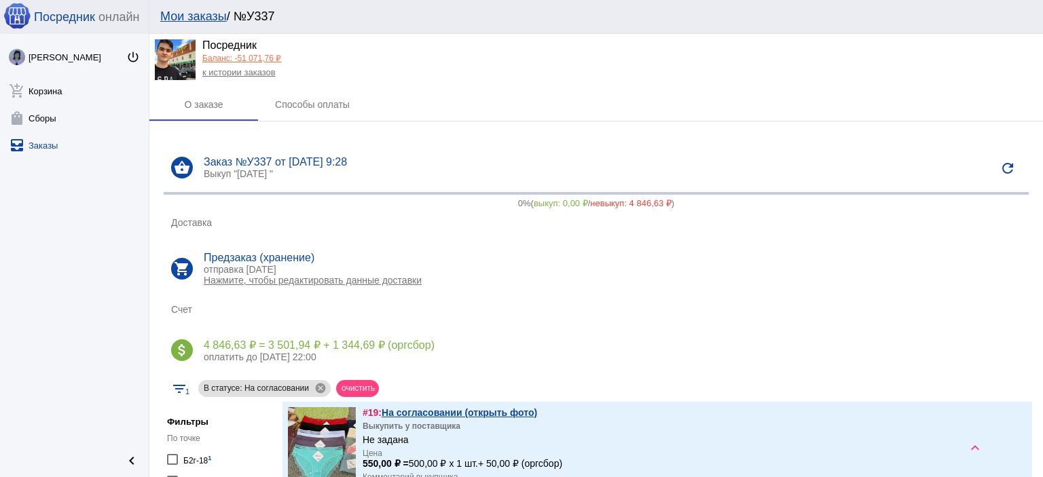
scroll to position [0, 0]
click at [248, 73] on link "к истории заказов" at bounding box center [238, 72] width 73 height 10
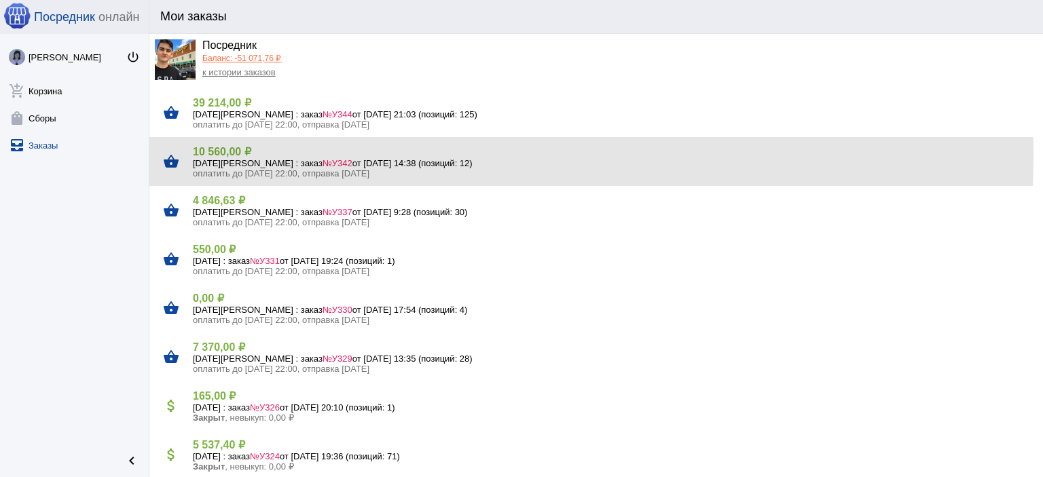
click at [235, 155] on h4 "10 560,00 ₽" at bounding box center [612, 151] width 839 height 13
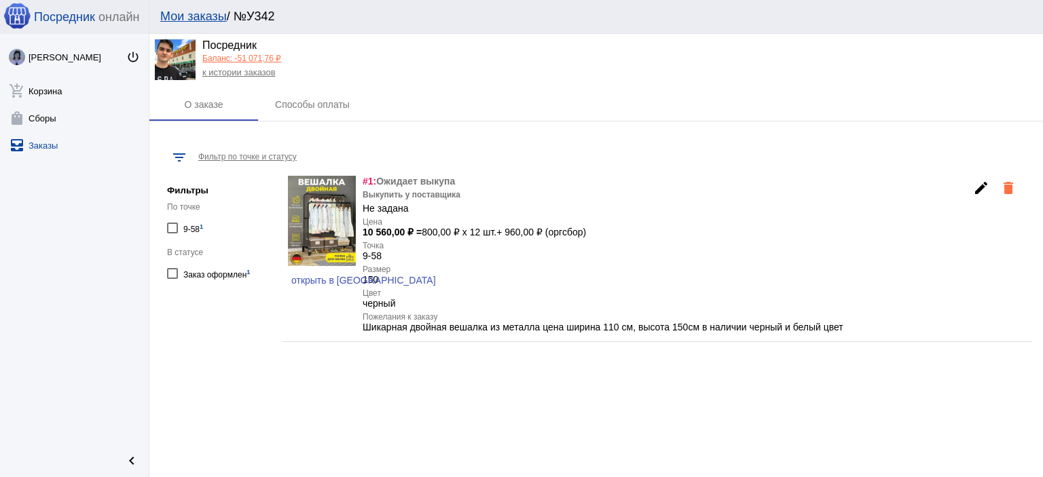
click at [231, 76] on link "к истории заказов" at bounding box center [238, 72] width 73 height 10
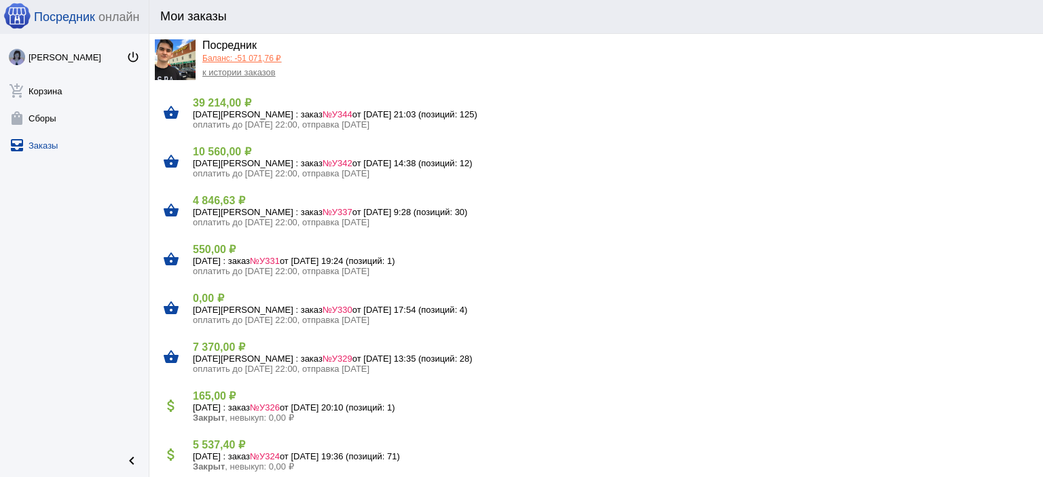
click at [234, 55] on link "Баланс: -51 071,76 ₽" at bounding box center [241, 59] width 79 height 10
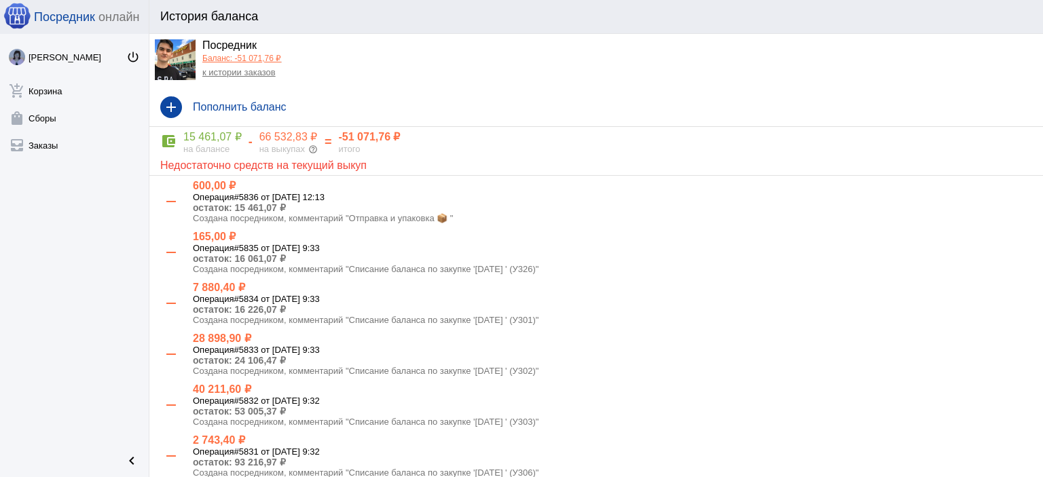
drag, startPoint x: 238, startPoint y: 73, endPoint x: 246, endPoint y: 229, distance: 156.4
click at [238, 75] on link "к истории заказов" at bounding box center [238, 72] width 73 height 10
